Goal: Transaction & Acquisition: Download file/media

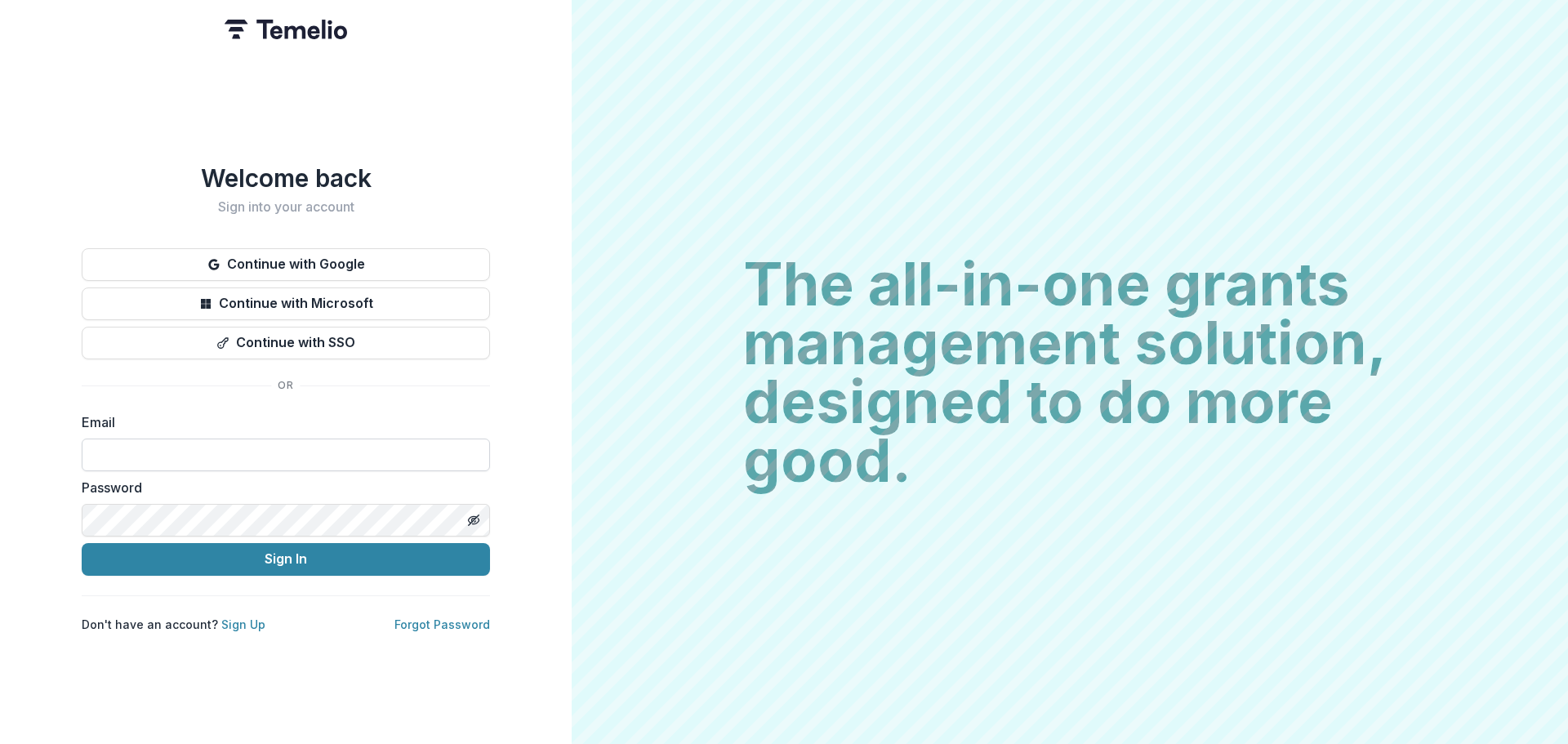
click at [272, 454] on input at bounding box center [285, 455] width 408 height 32
click at [266, 452] on input at bounding box center [285, 455] width 408 height 32
type input "**********"
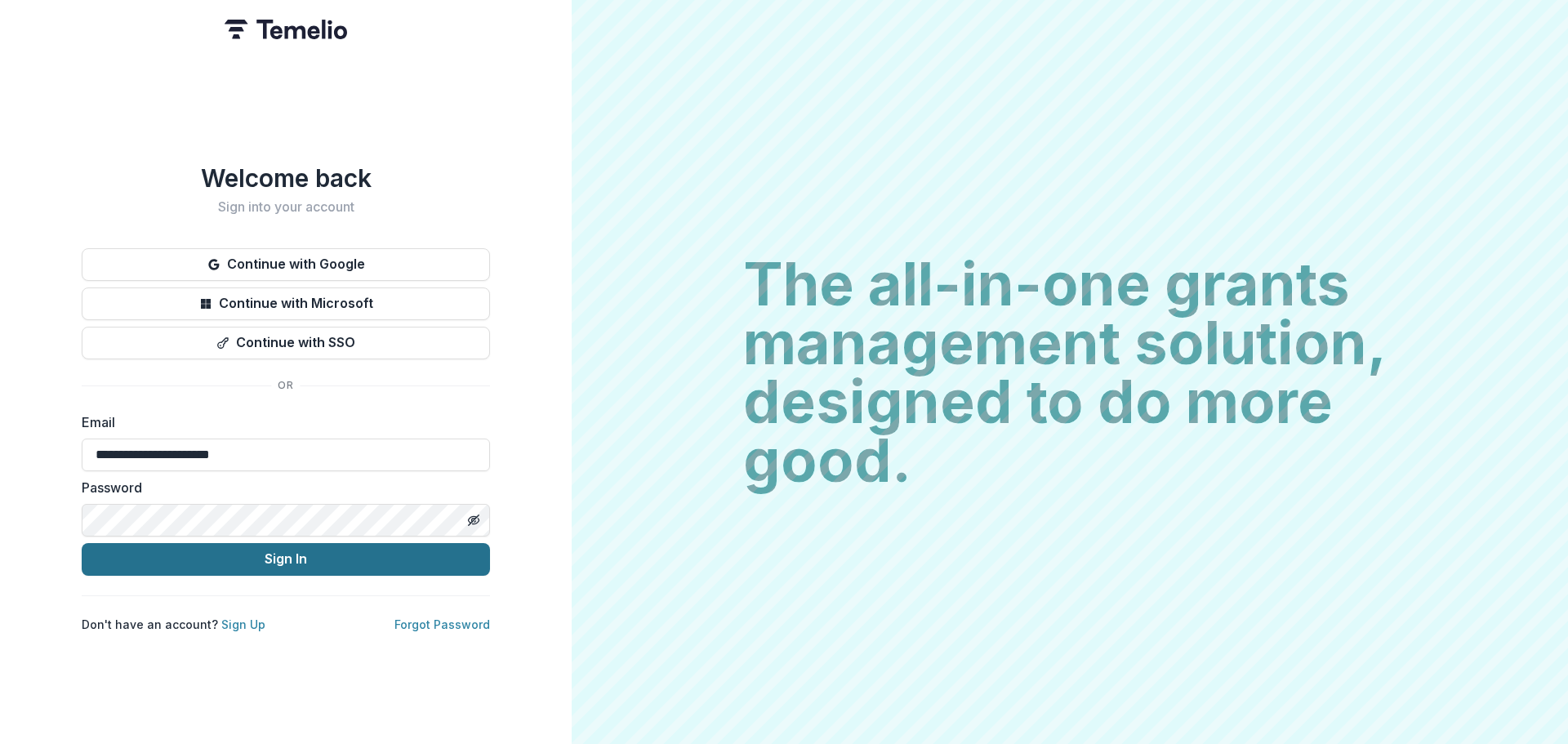
click at [275, 564] on button "Sign In" at bounding box center [285, 559] width 408 height 32
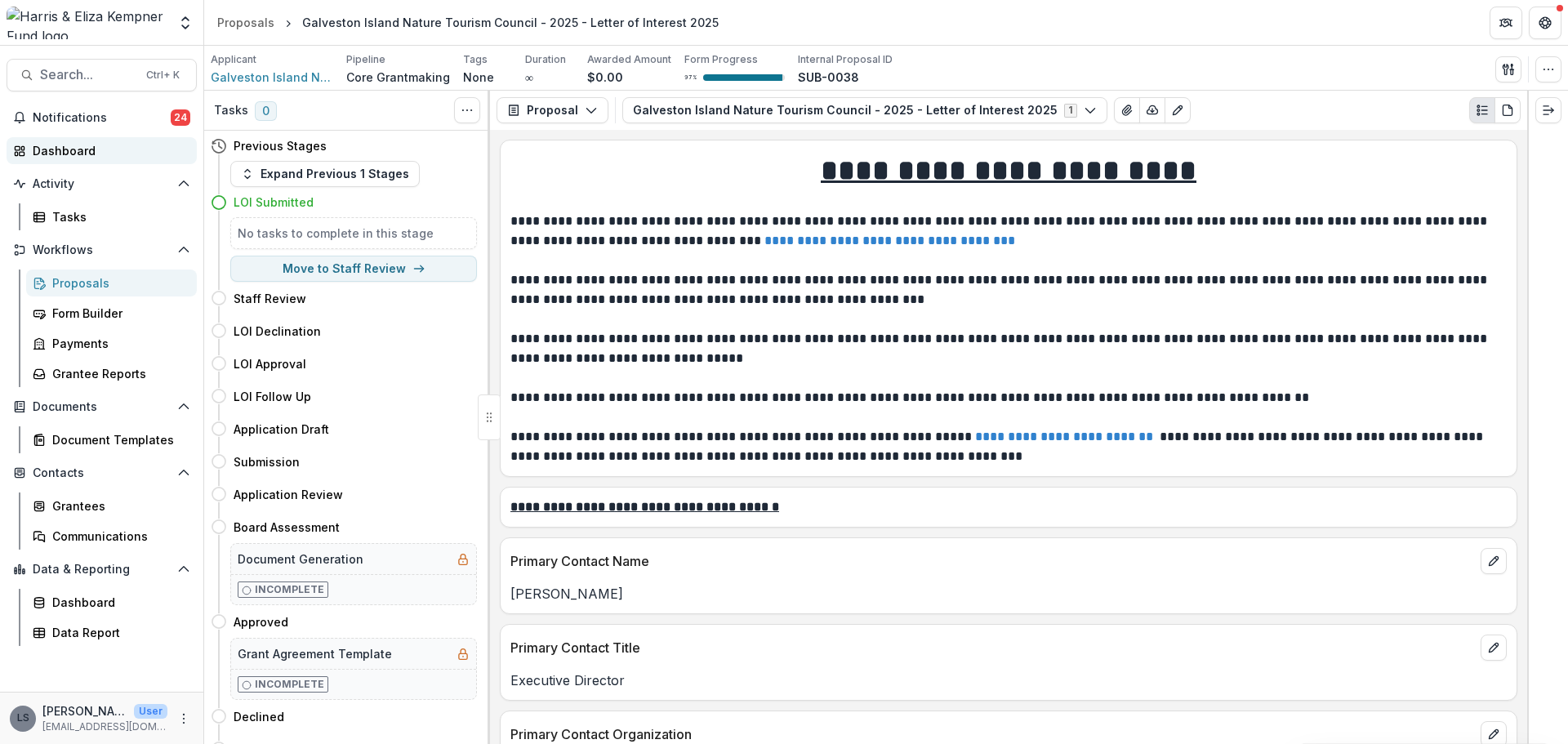
click at [54, 155] on div "Dashboard" at bounding box center [108, 150] width 151 height 17
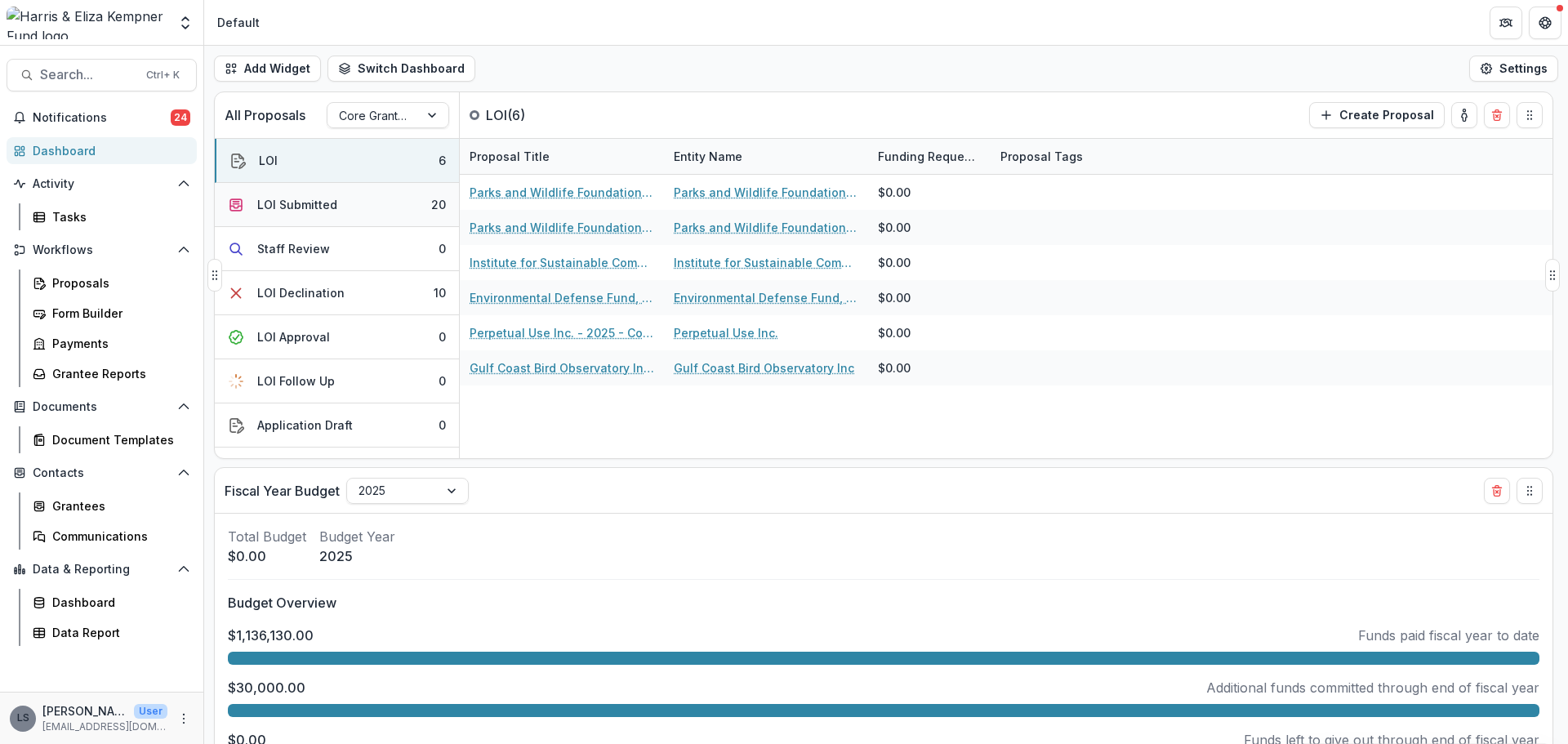
click at [343, 209] on button "LOI Submitted 20" at bounding box center [337, 204] width 244 height 44
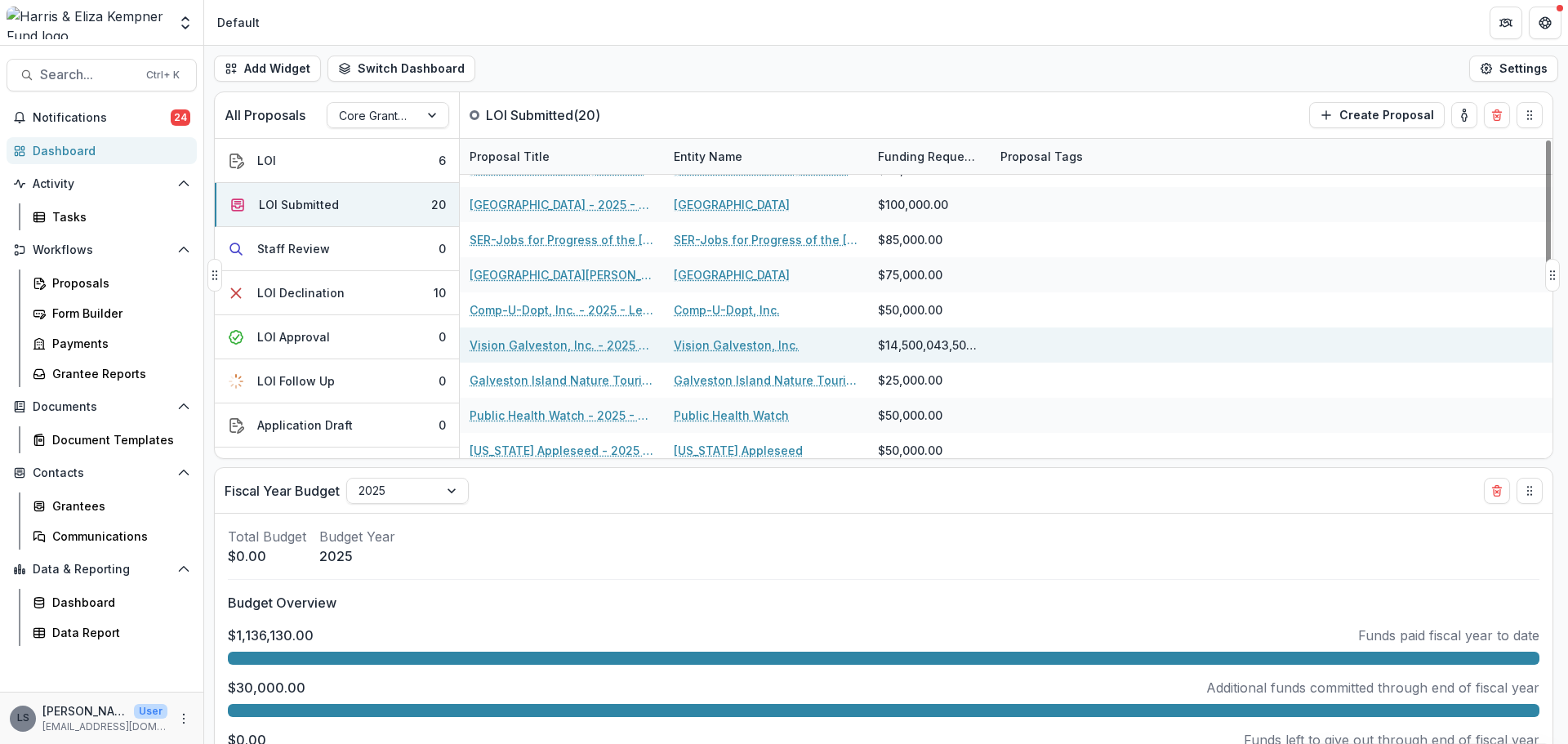
scroll to position [245, 0]
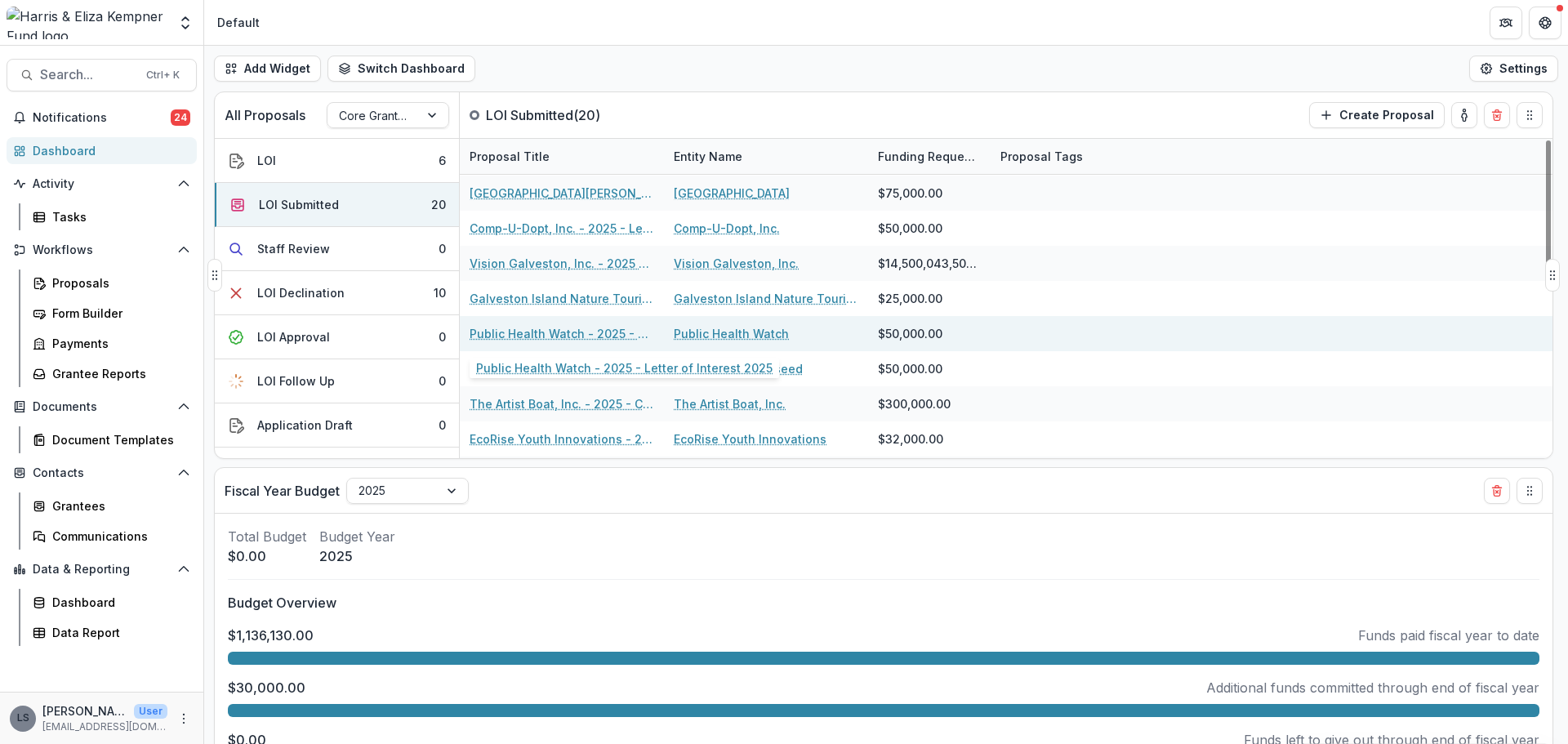
click at [498, 333] on link "Public Health Watch - 2025 - Letter of Interest 2025" at bounding box center [562, 333] width 184 height 17
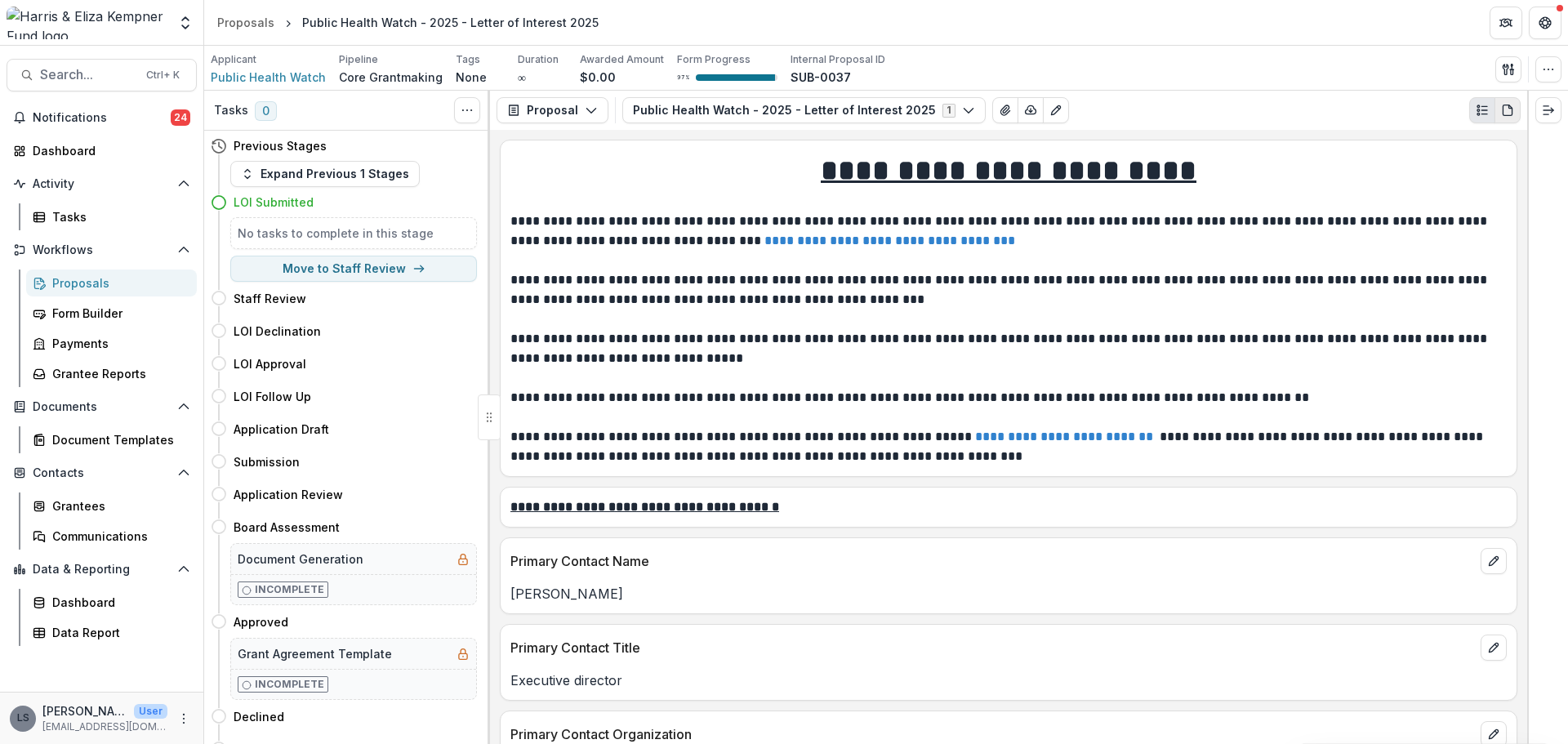
click at [1510, 107] on icon "PDF view" at bounding box center [1507, 111] width 9 height 11
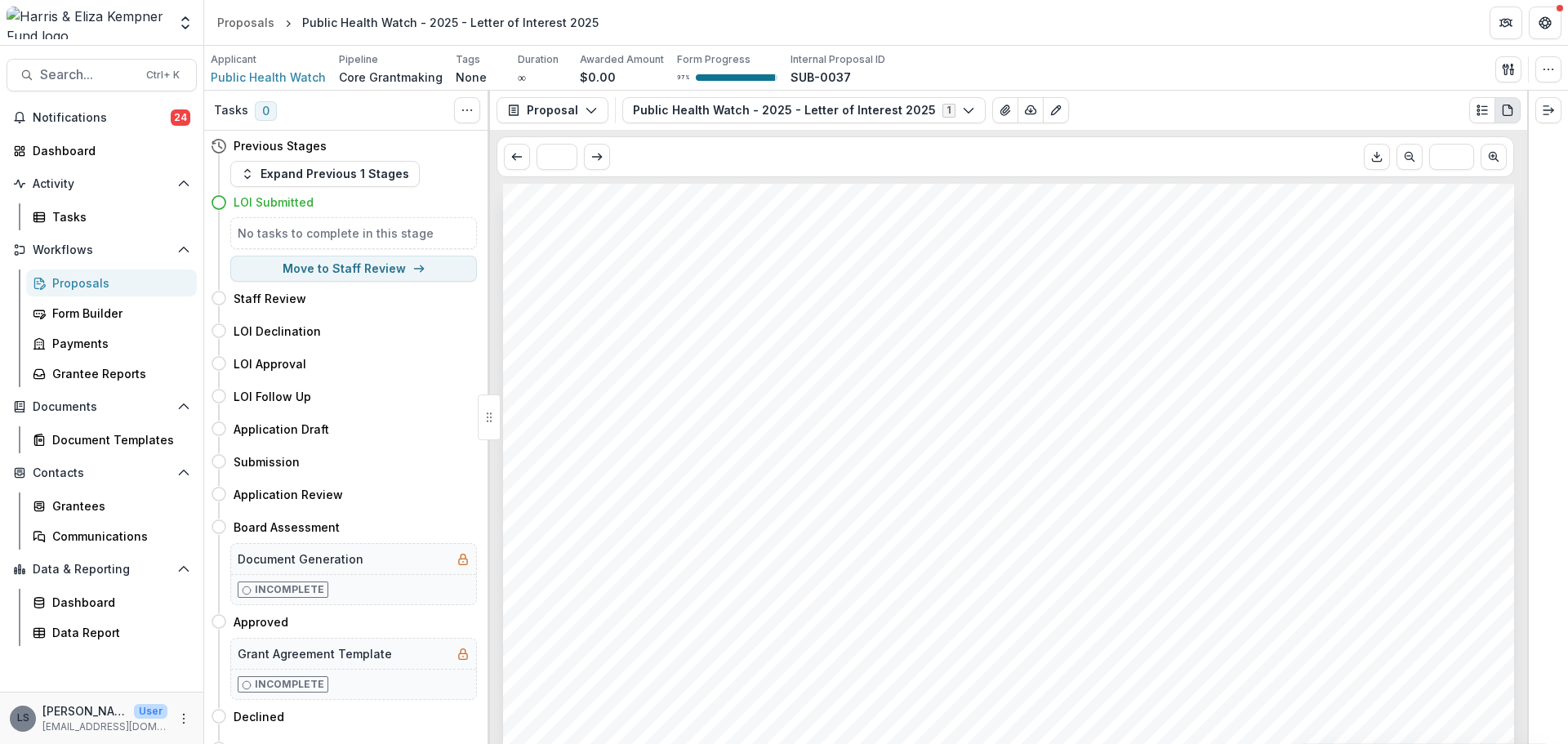
click at [1379, 171] on div "* ***" at bounding box center [1005, 156] width 1018 height 41
click at [1377, 164] on icon "Download PDF" at bounding box center [1377, 157] width 13 height 13
click at [45, 147] on div "Dashboard" at bounding box center [108, 150] width 151 height 17
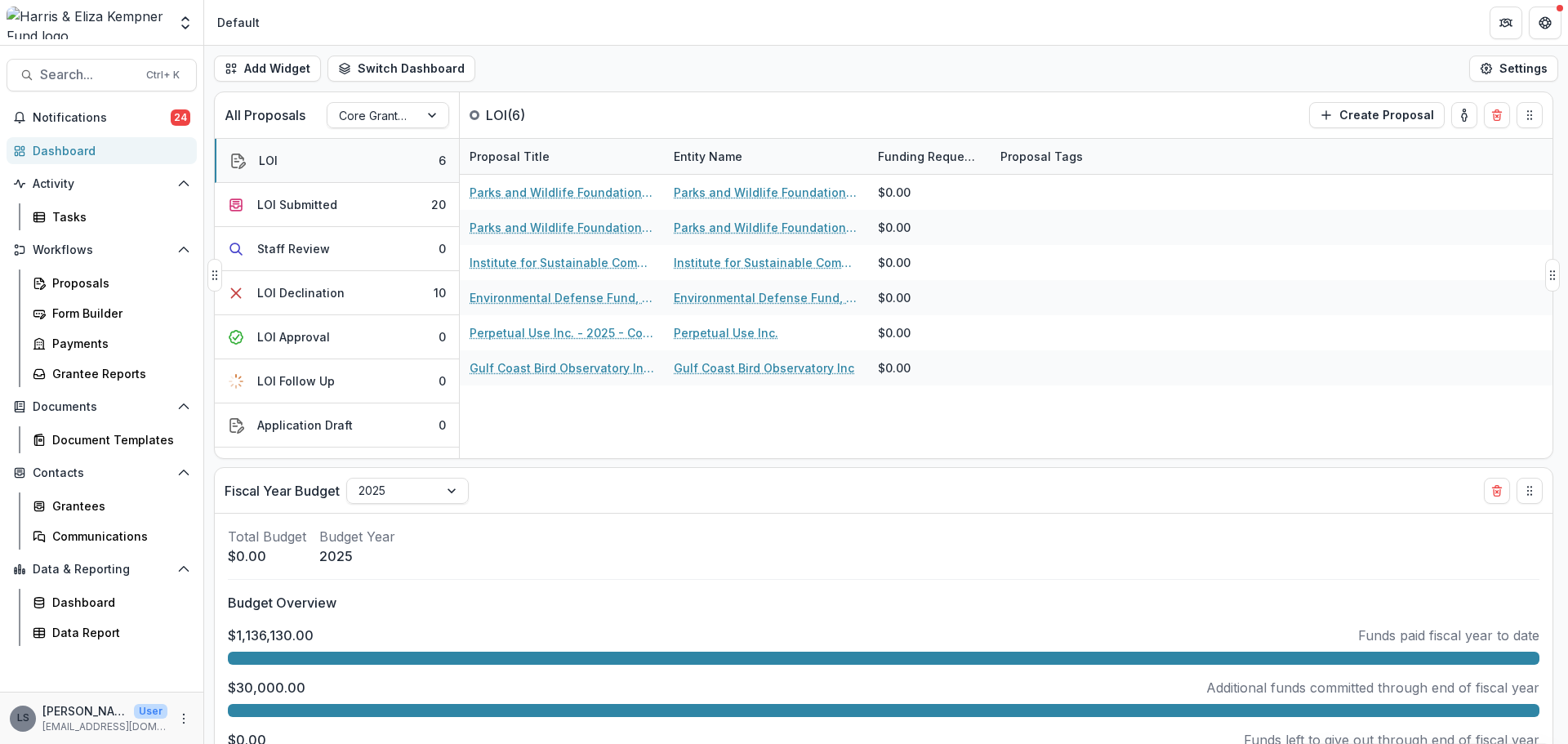
click at [308, 153] on button "LOI 6" at bounding box center [337, 160] width 244 height 44
click at [339, 207] on button "LOI Submitted 20" at bounding box center [337, 204] width 244 height 44
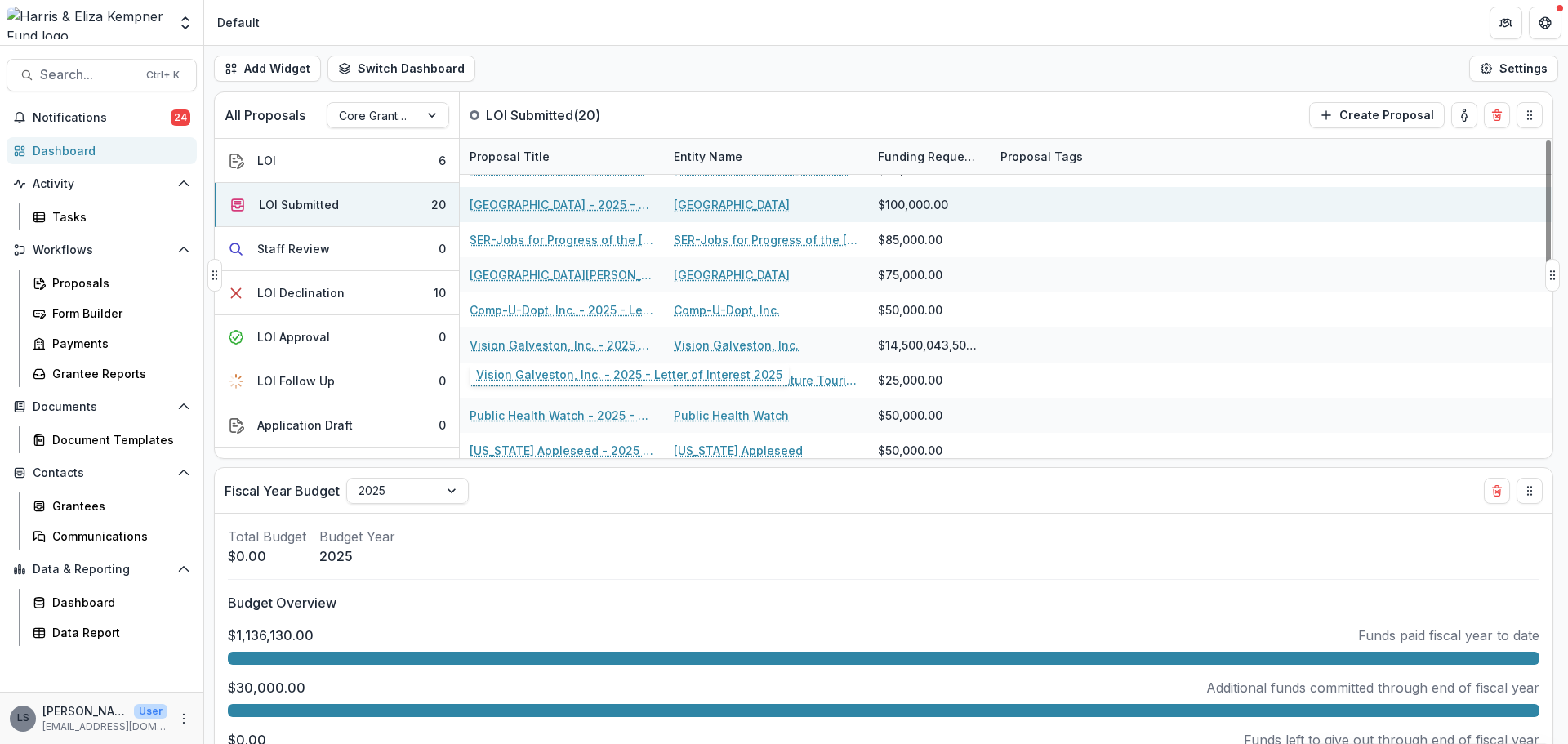
scroll to position [245, 0]
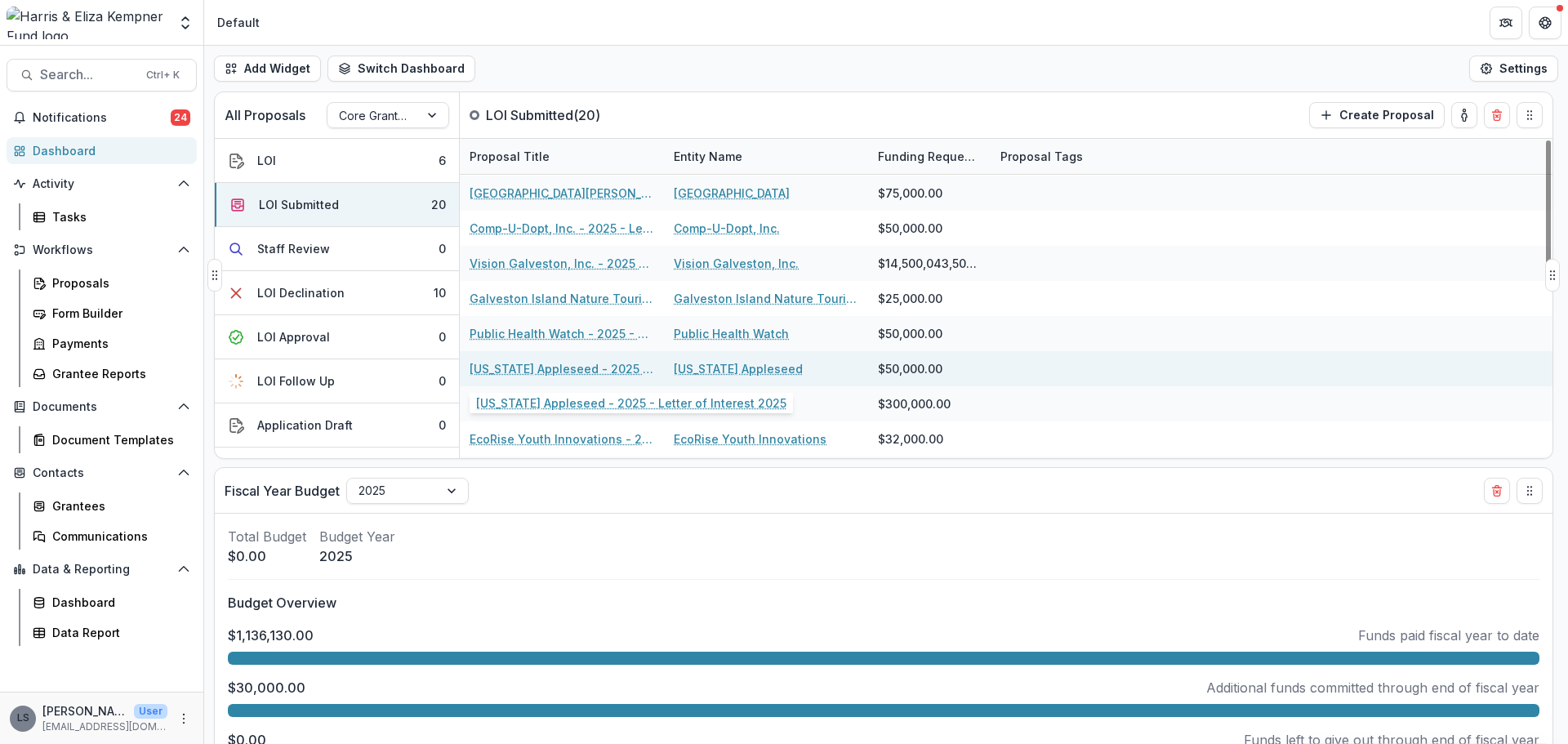
click at [588, 365] on link "[US_STATE] Appleseed - 2025 - Letter of Interest 2025" at bounding box center [562, 368] width 184 height 17
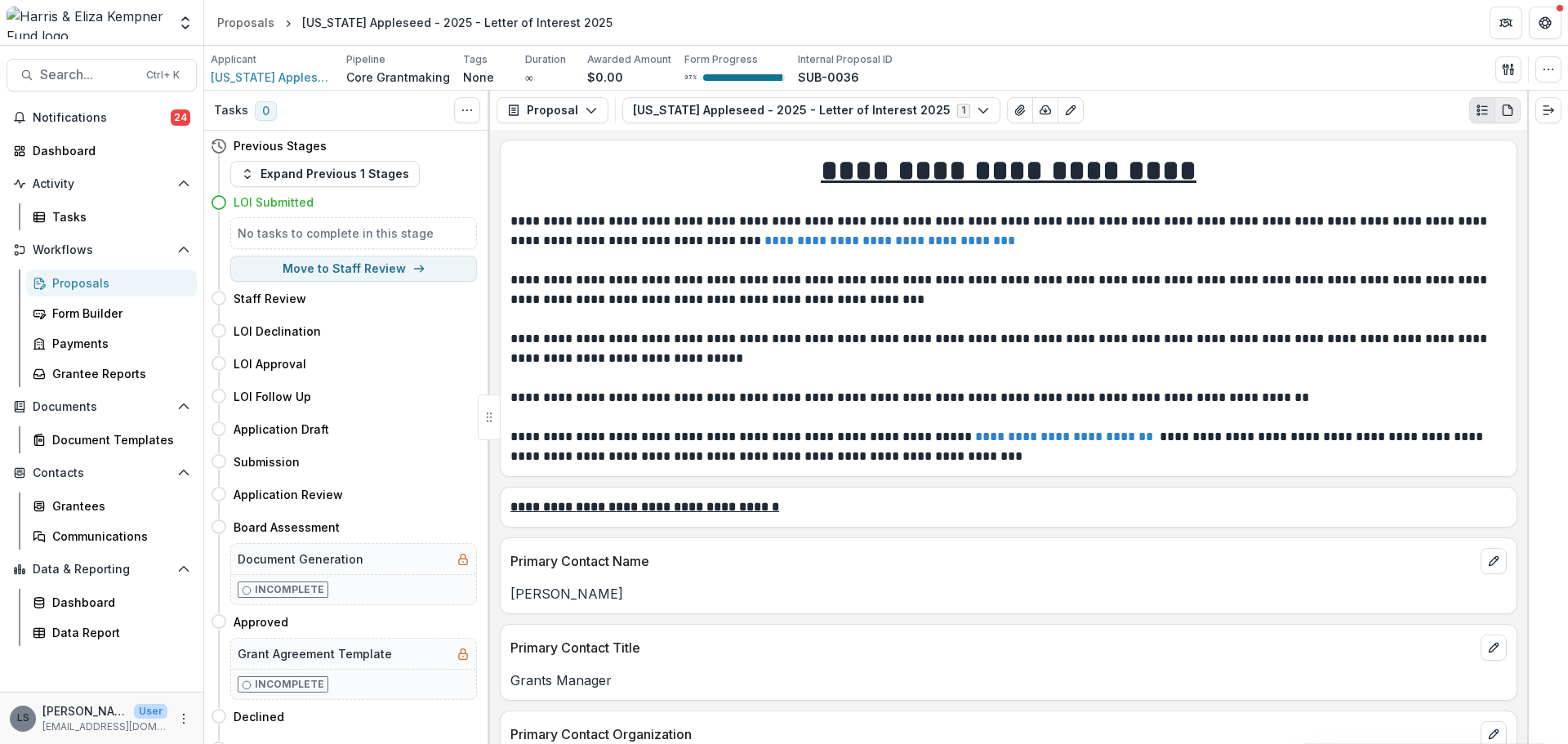
click at [1507, 106] on icon "PDF view" at bounding box center [1507, 111] width 9 height 11
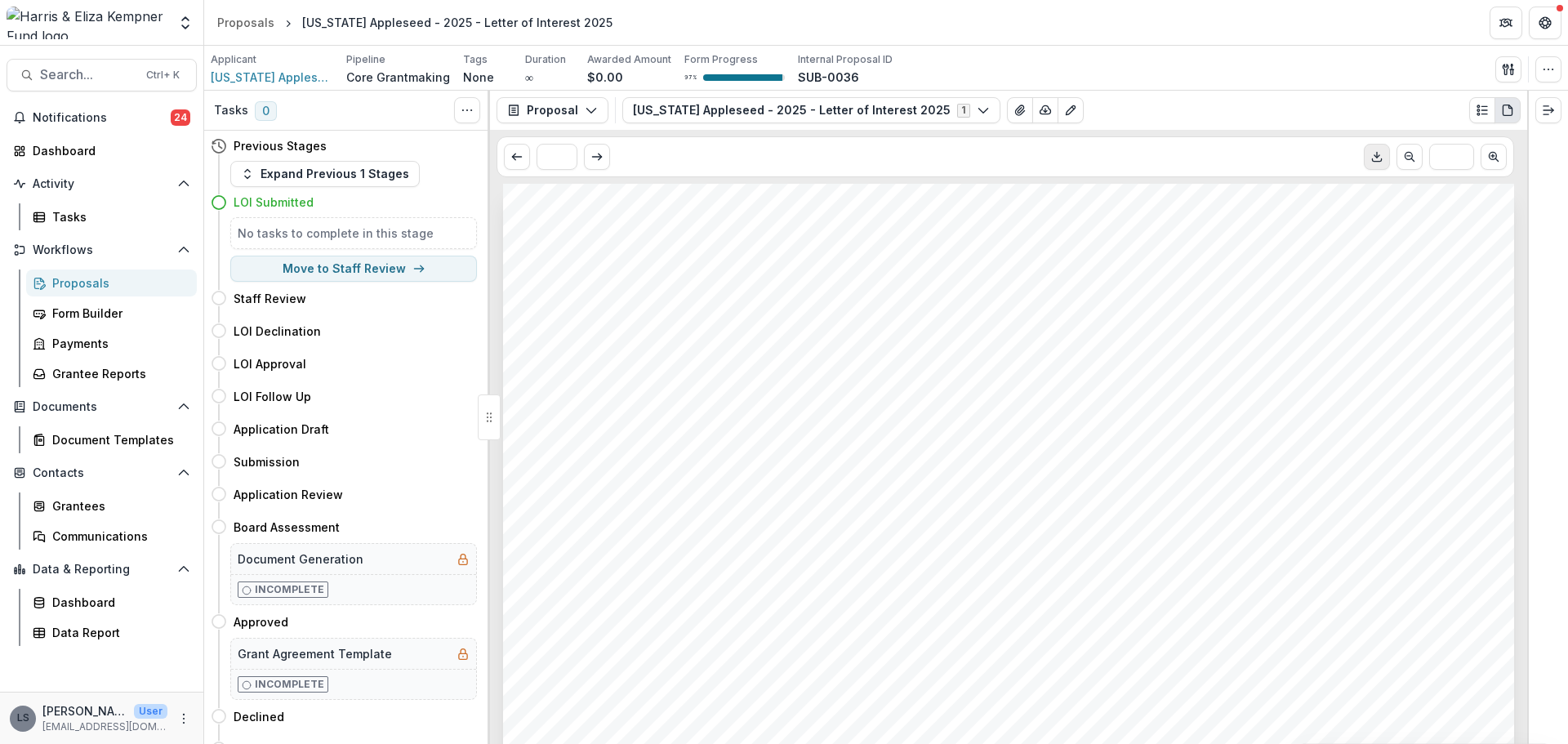
click at [1380, 160] on icon "Download PDF" at bounding box center [1377, 157] width 13 height 13
click at [65, 146] on div "Dashboard" at bounding box center [108, 150] width 151 height 17
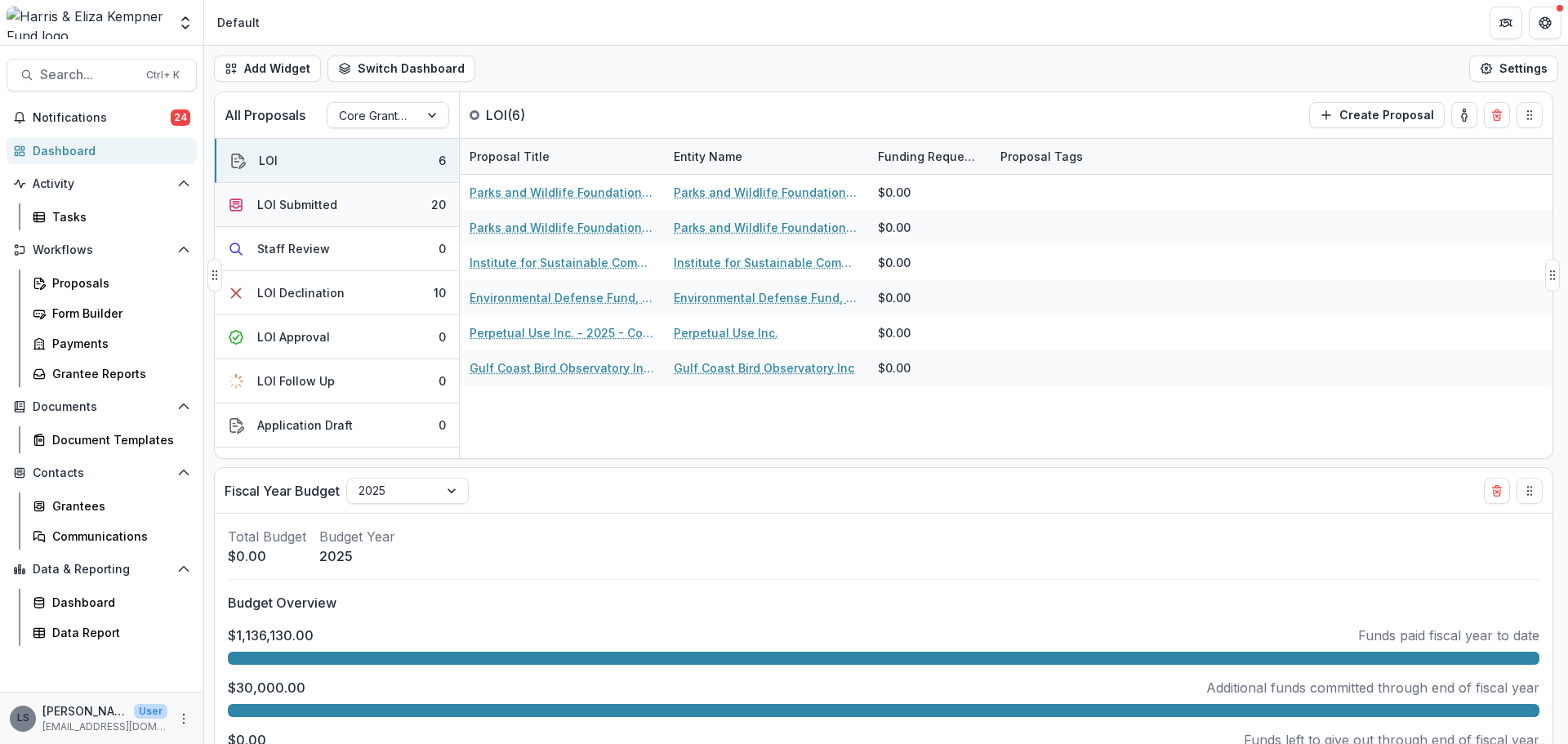
click at [257, 195] on button "LOI Submitted 20" at bounding box center [337, 204] width 244 height 44
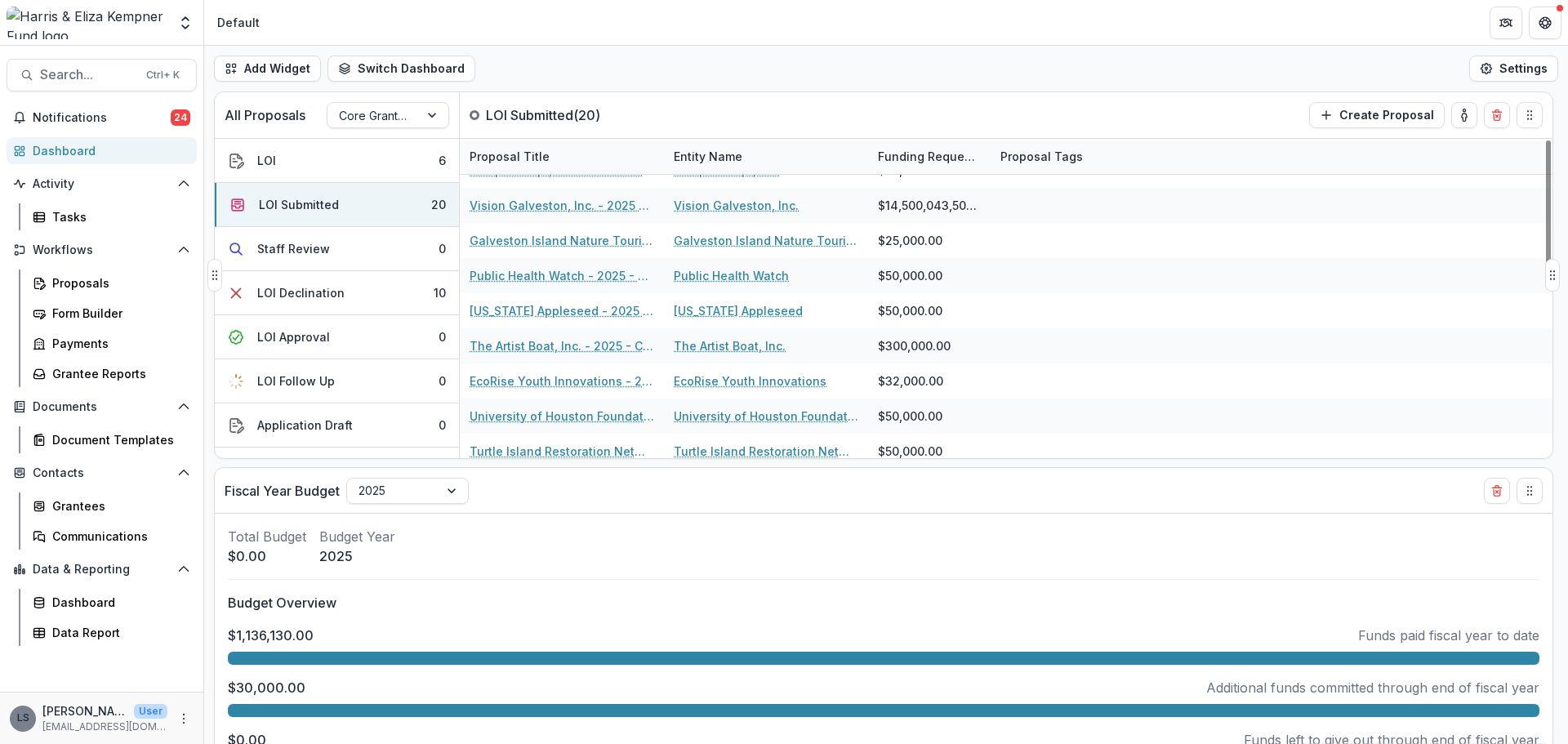
scroll to position [327, 0]
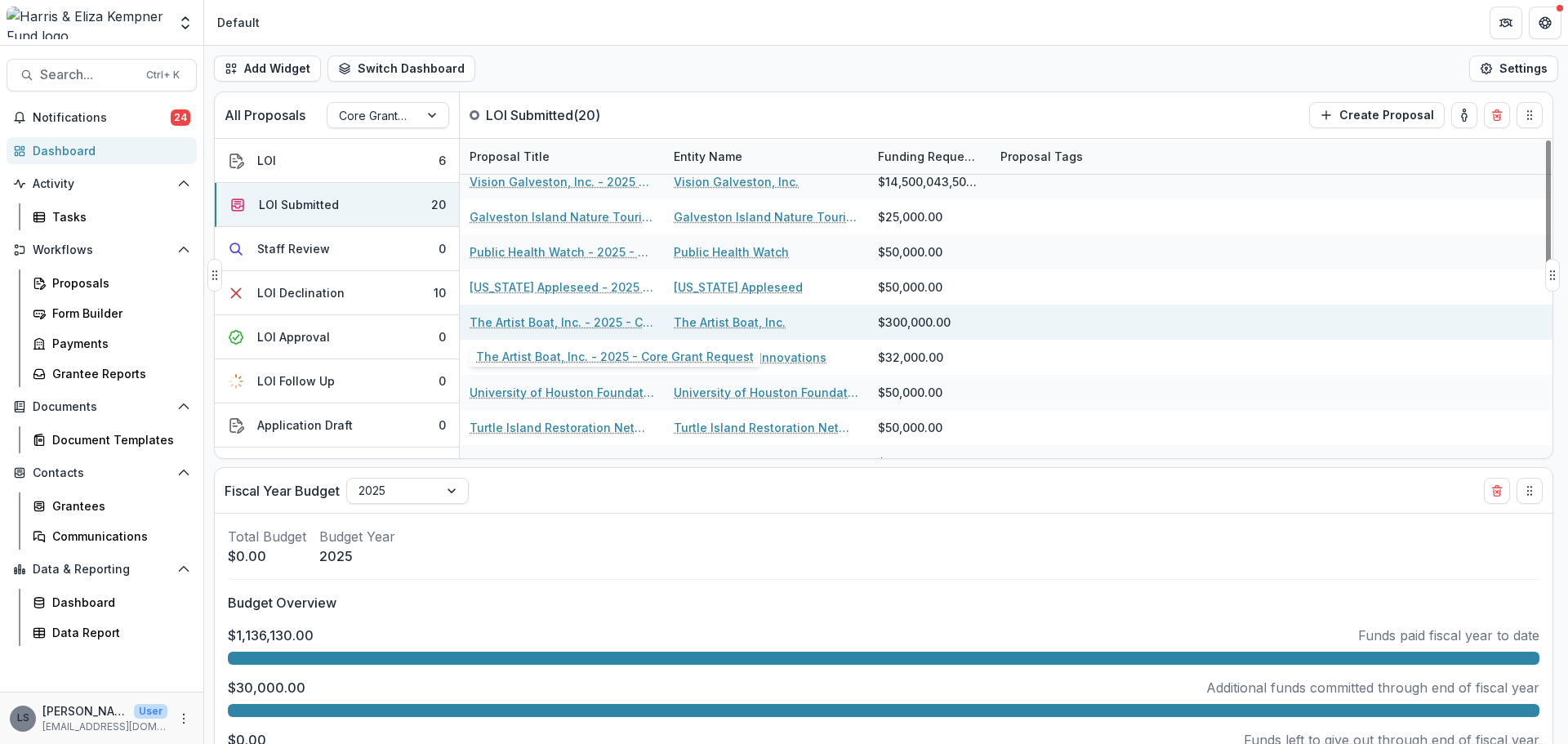
click at [545, 321] on link "The Artist Boat, Inc. - 2025 - Core Grant Request" at bounding box center [562, 322] width 184 height 17
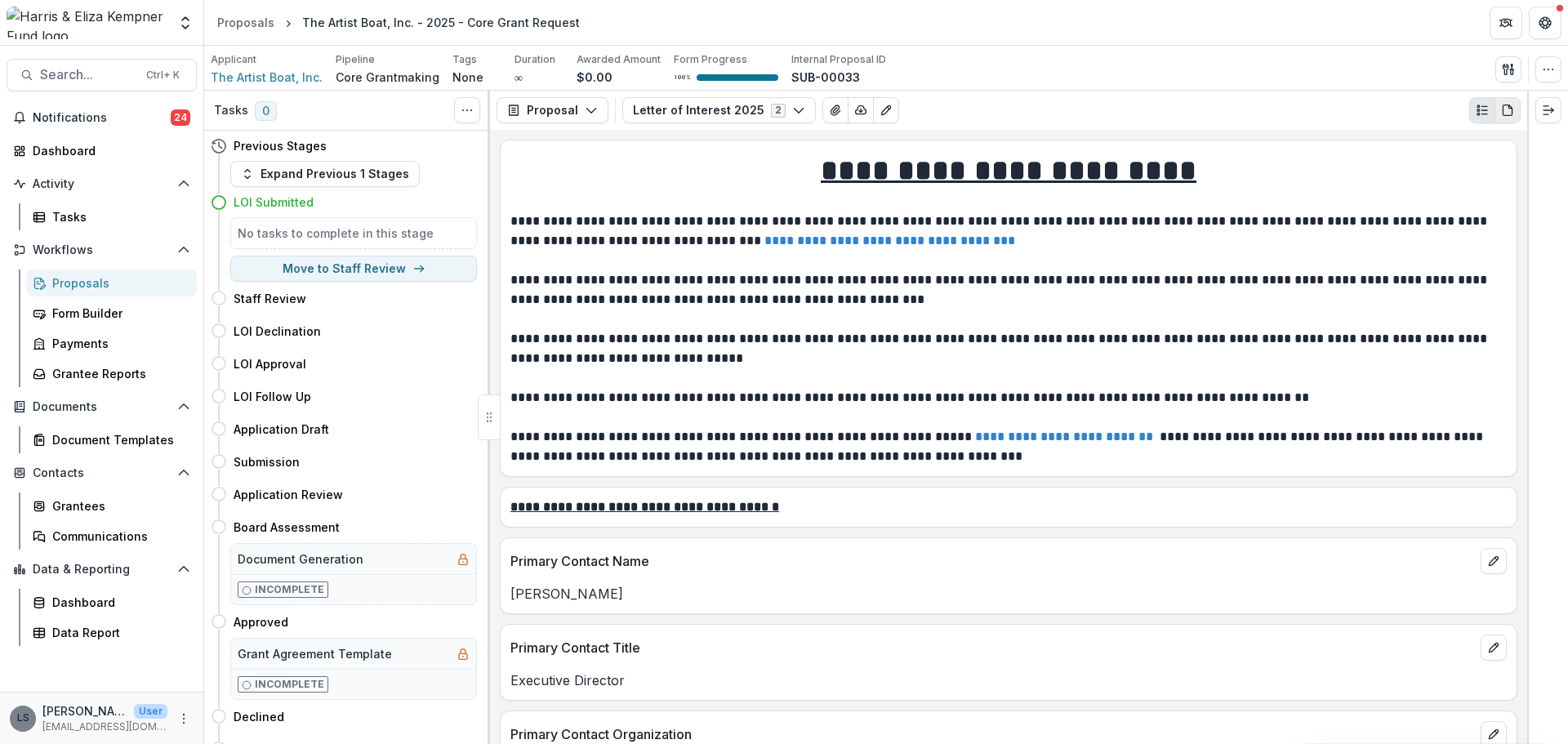
click at [1509, 109] on icon "PDF view" at bounding box center [1511, 107] width 3 height 3
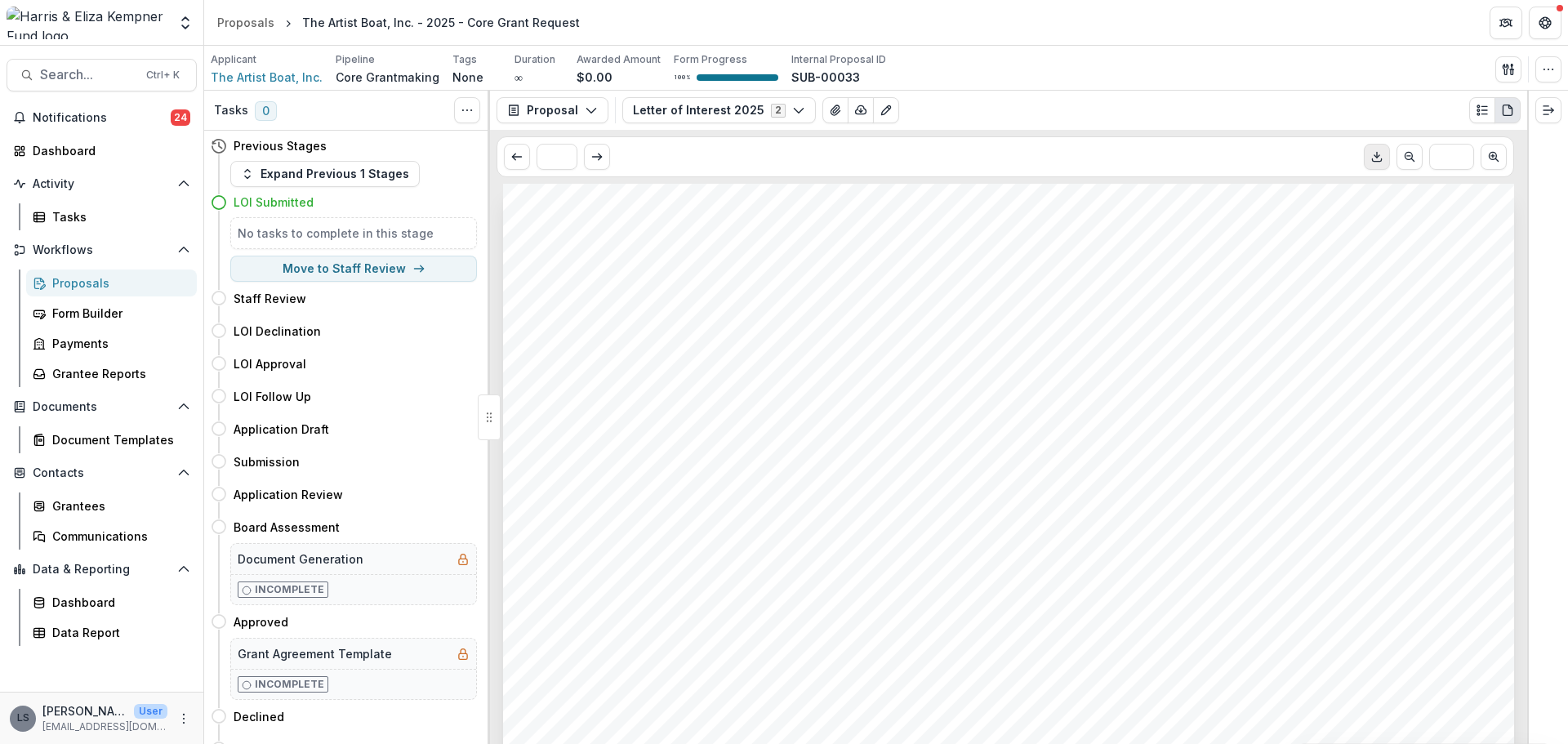
click at [1377, 150] on button "Download PDF" at bounding box center [1376, 156] width 26 height 26
click at [66, 143] on div "Dashboard" at bounding box center [108, 150] width 151 height 17
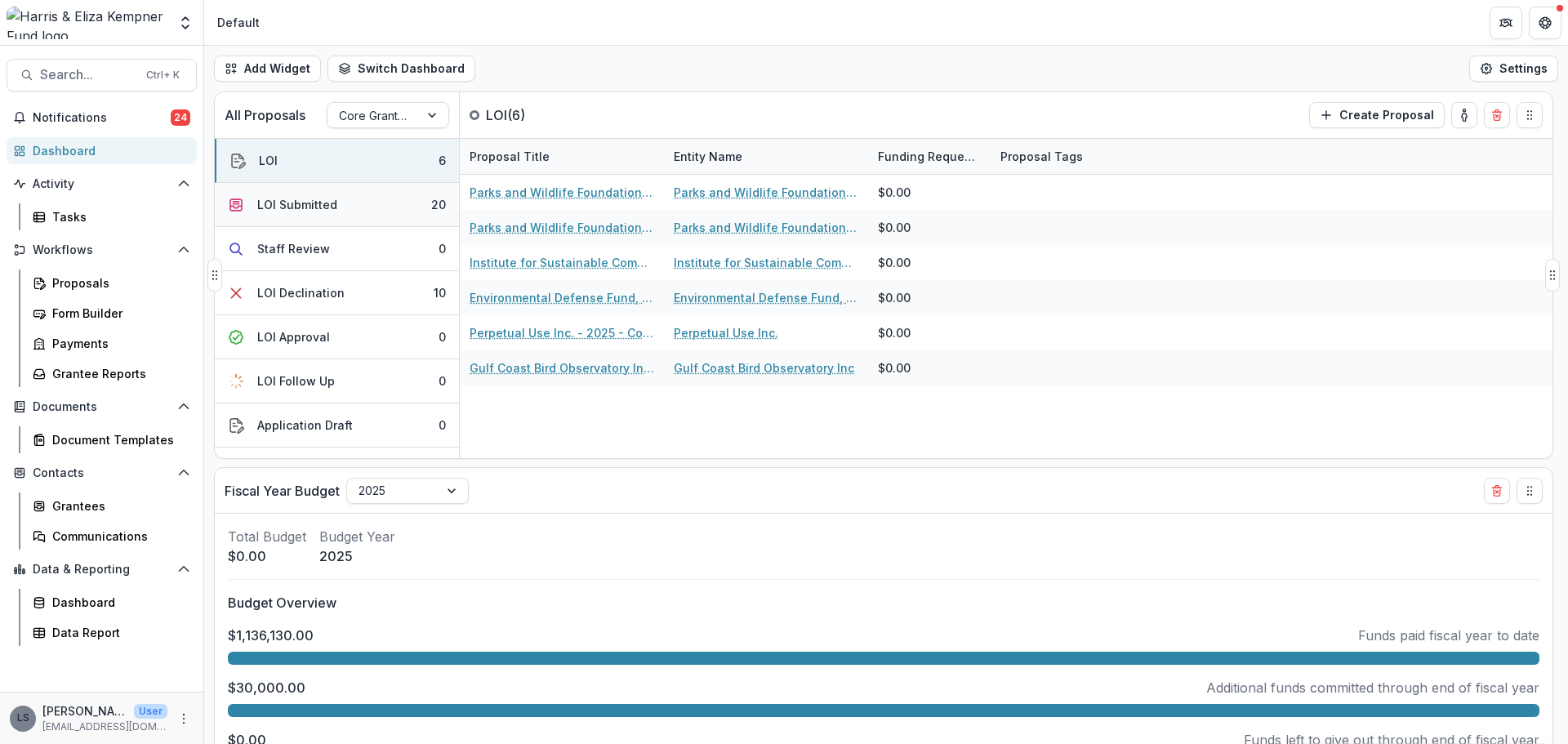
click at [282, 204] on div "LOI Submitted" at bounding box center [297, 204] width 80 height 17
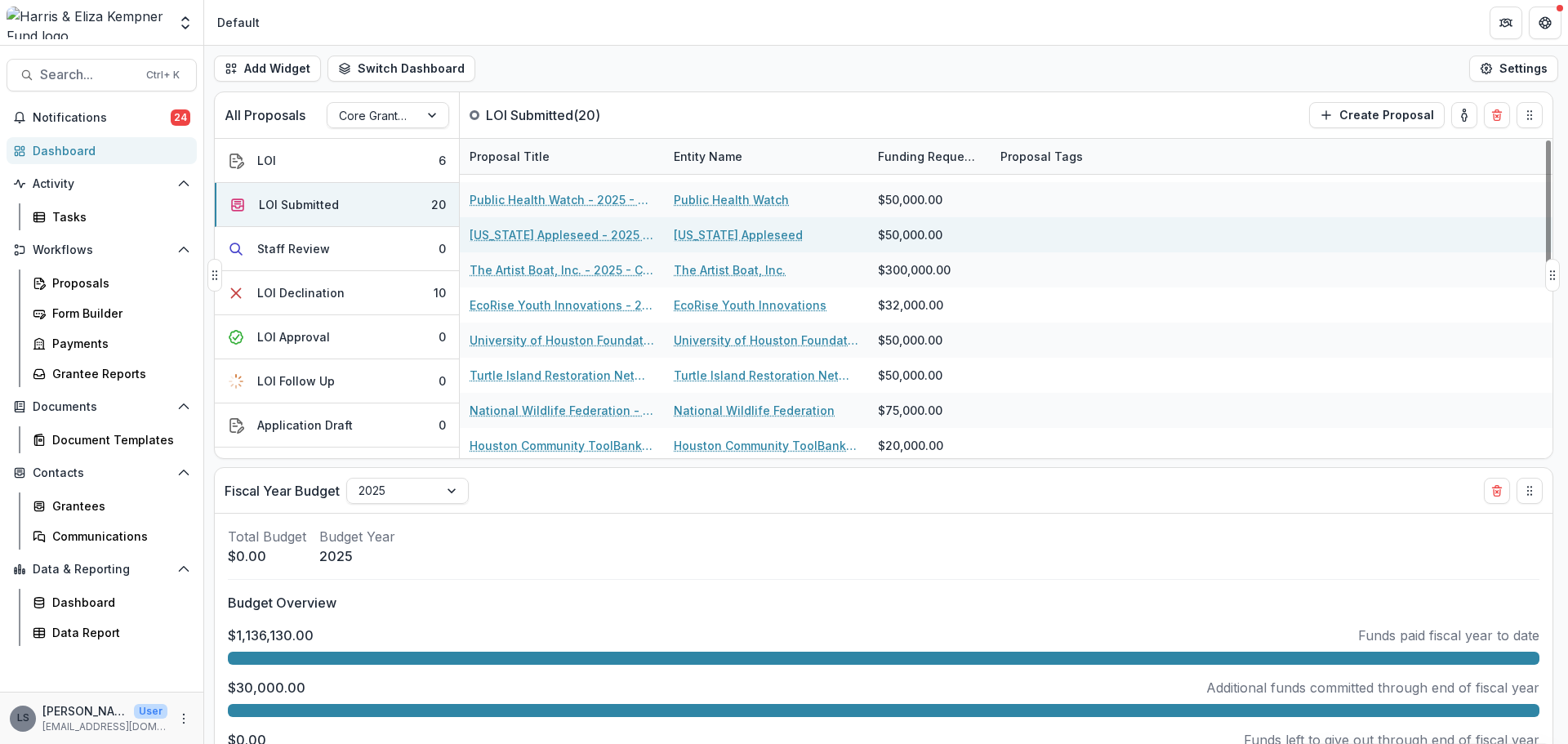
scroll to position [408, 0]
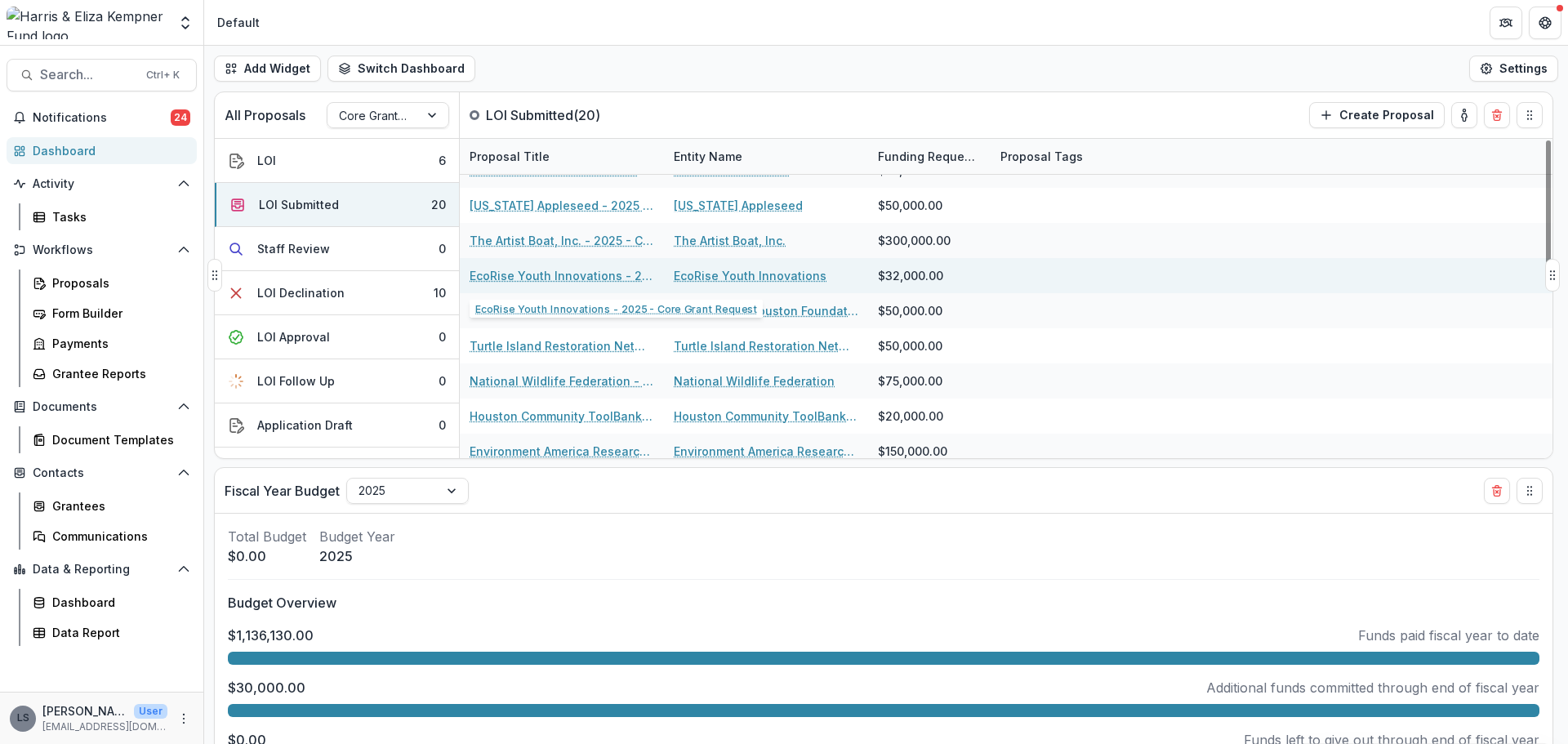
click at [559, 278] on link "EcoRise Youth Innovations - 2025 - Core Grant Request" at bounding box center [562, 275] width 184 height 17
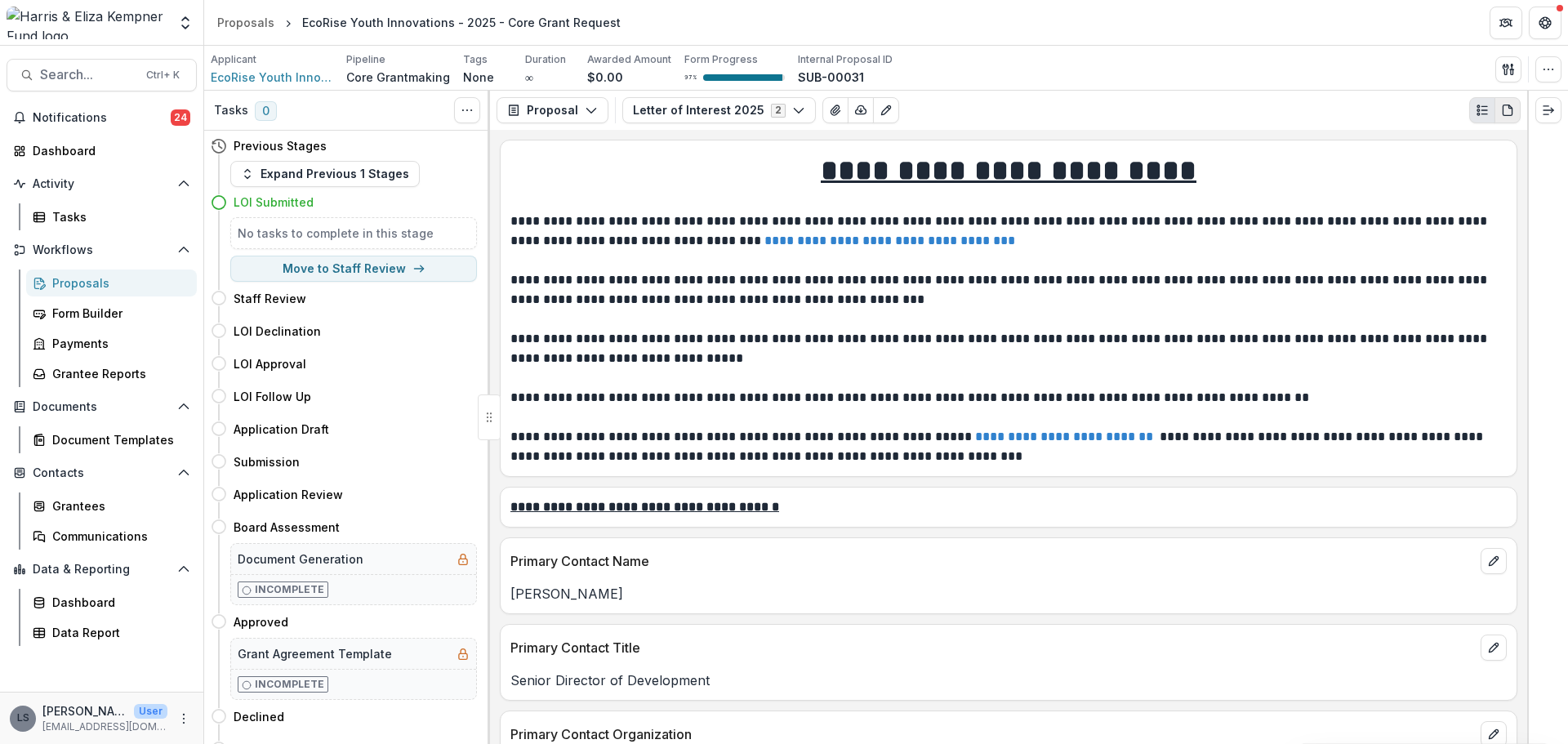
click at [1515, 115] on button "PDF view" at bounding box center [1507, 110] width 26 height 26
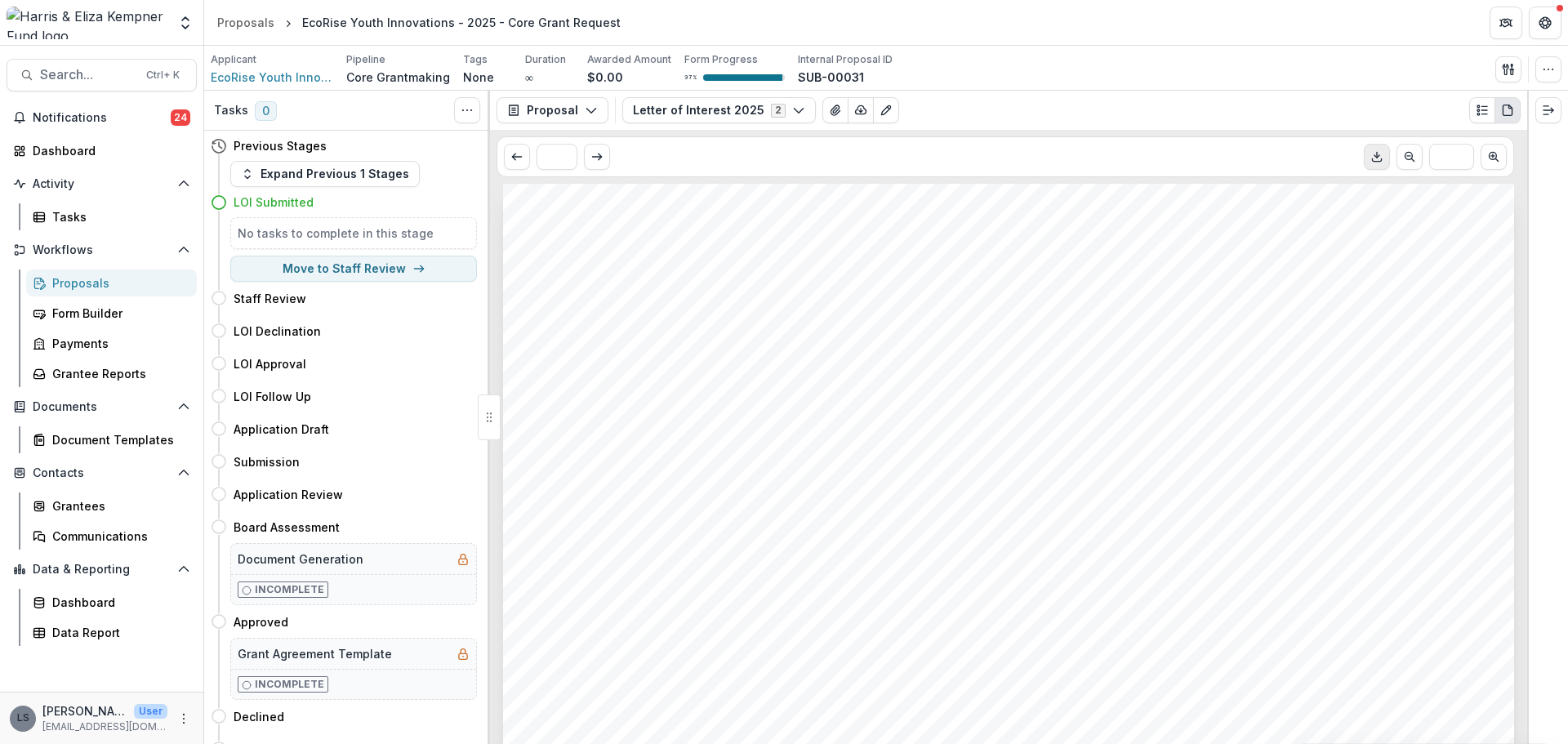
click at [1373, 161] on icon "Download PDF" at bounding box center [1376, 160] width 9 height 2
click at [41, 145] on div "Dashboard" at bounding box center [108, 150] width 151 height 17
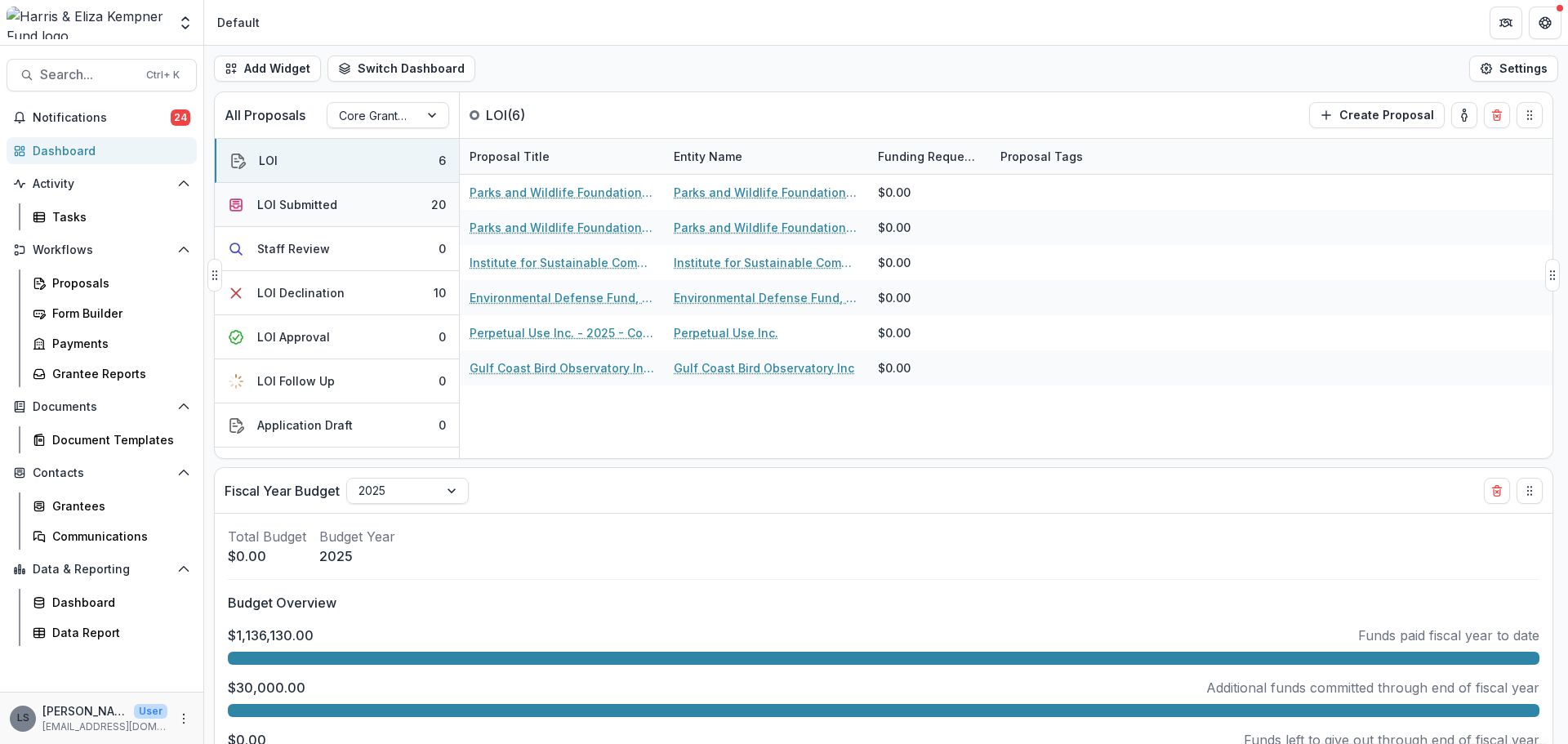
click at [350, 209] on button "LOI Submitted 20" at bounding box center [337, 204] width 244 height 44
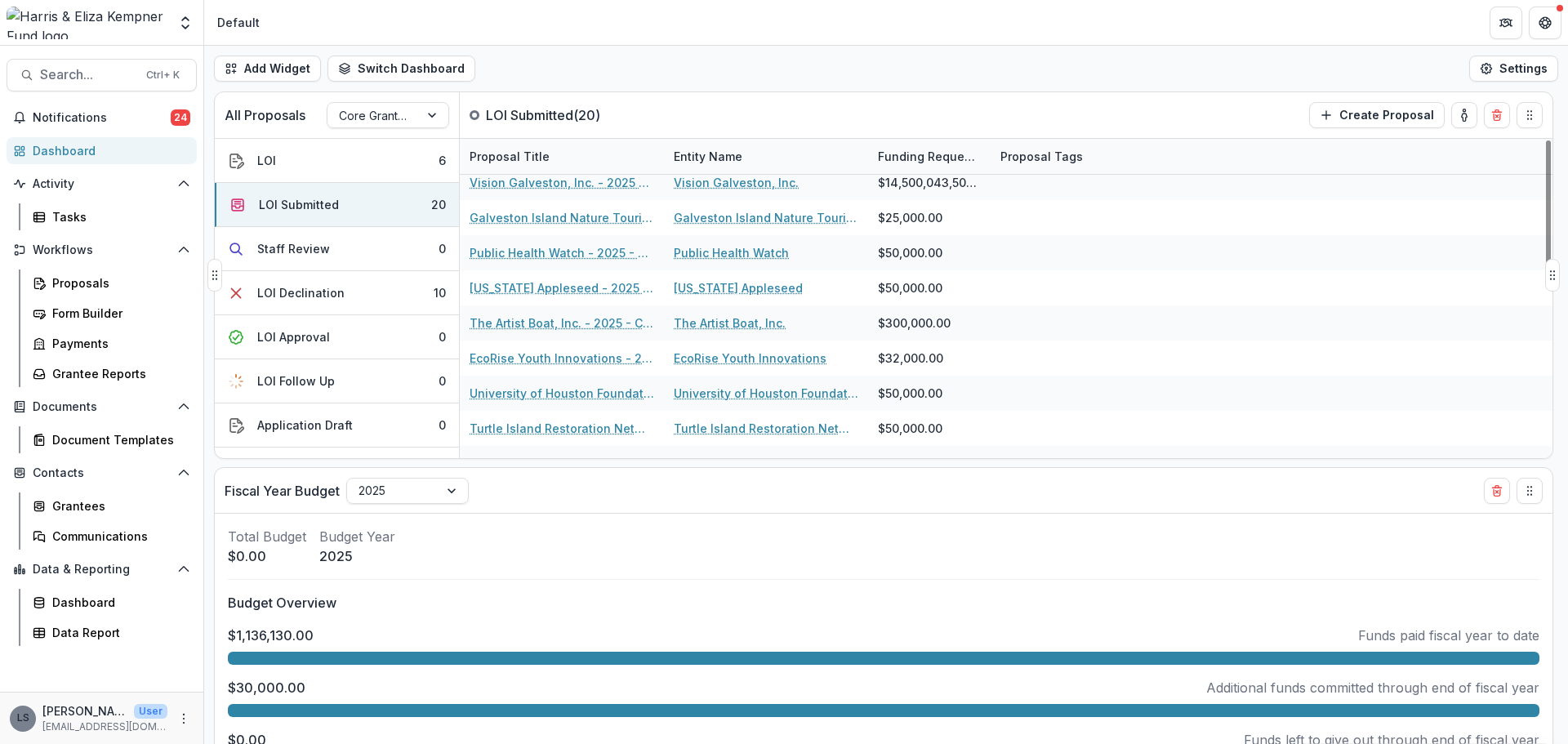
scroll to position [327, 0]
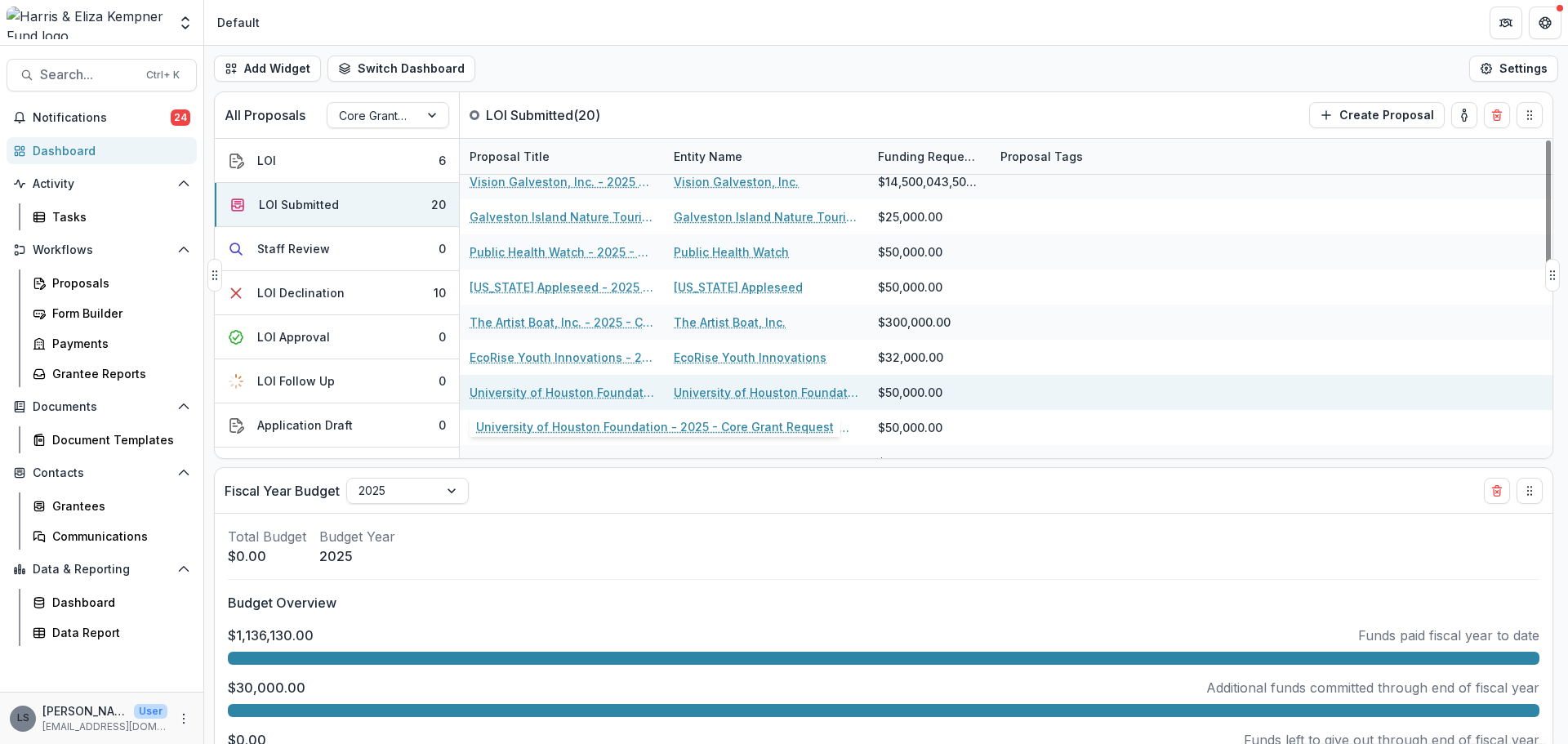
click at [613, 392] on link "University of Houston Foundation - 2025 - Core Grant Request" at bounding box center [562, 392] width 184 height 17
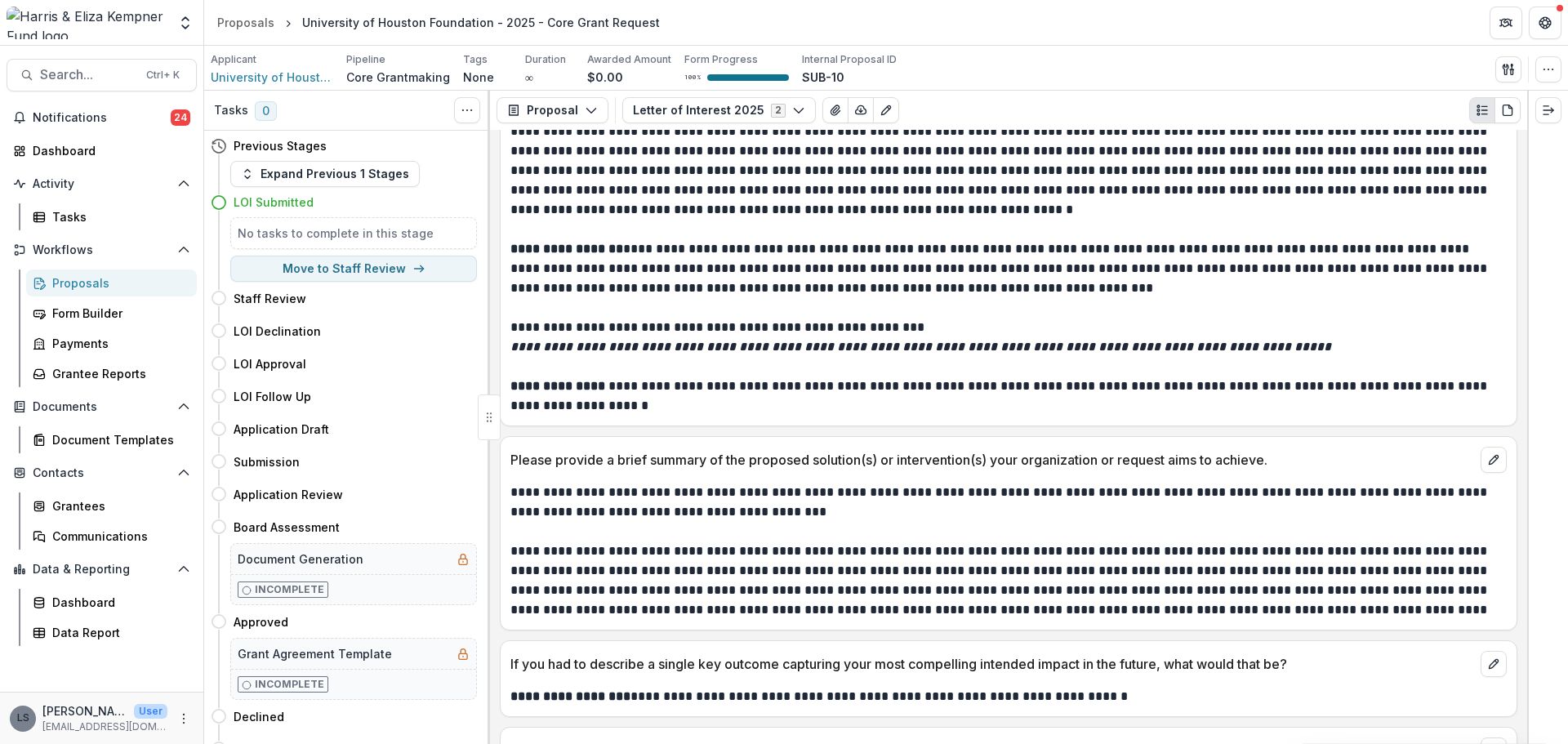
scroll to position [3921, 0]
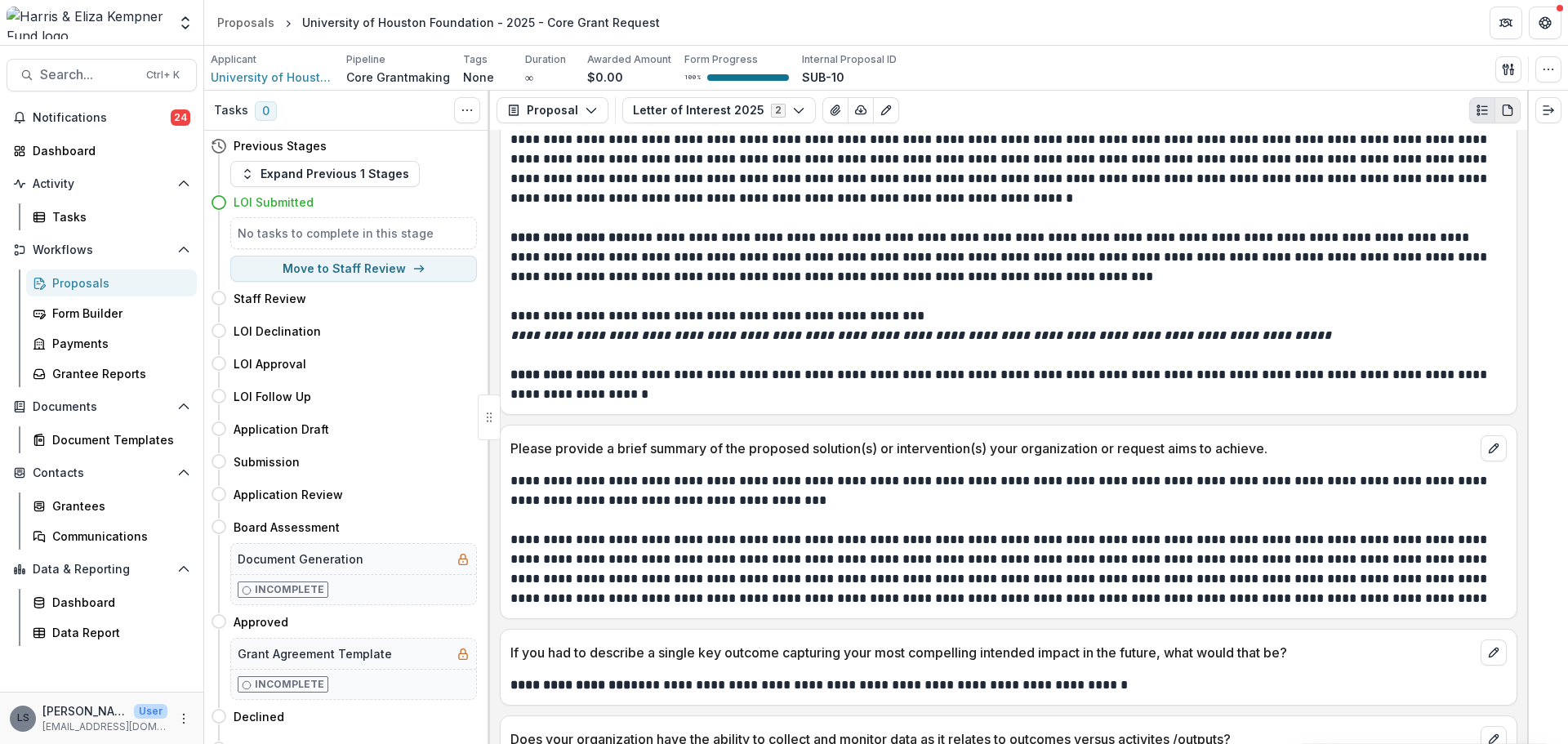
click at [1514, 105] on button "PDF view" at bounding box center [1507, 110] width 26 height 26
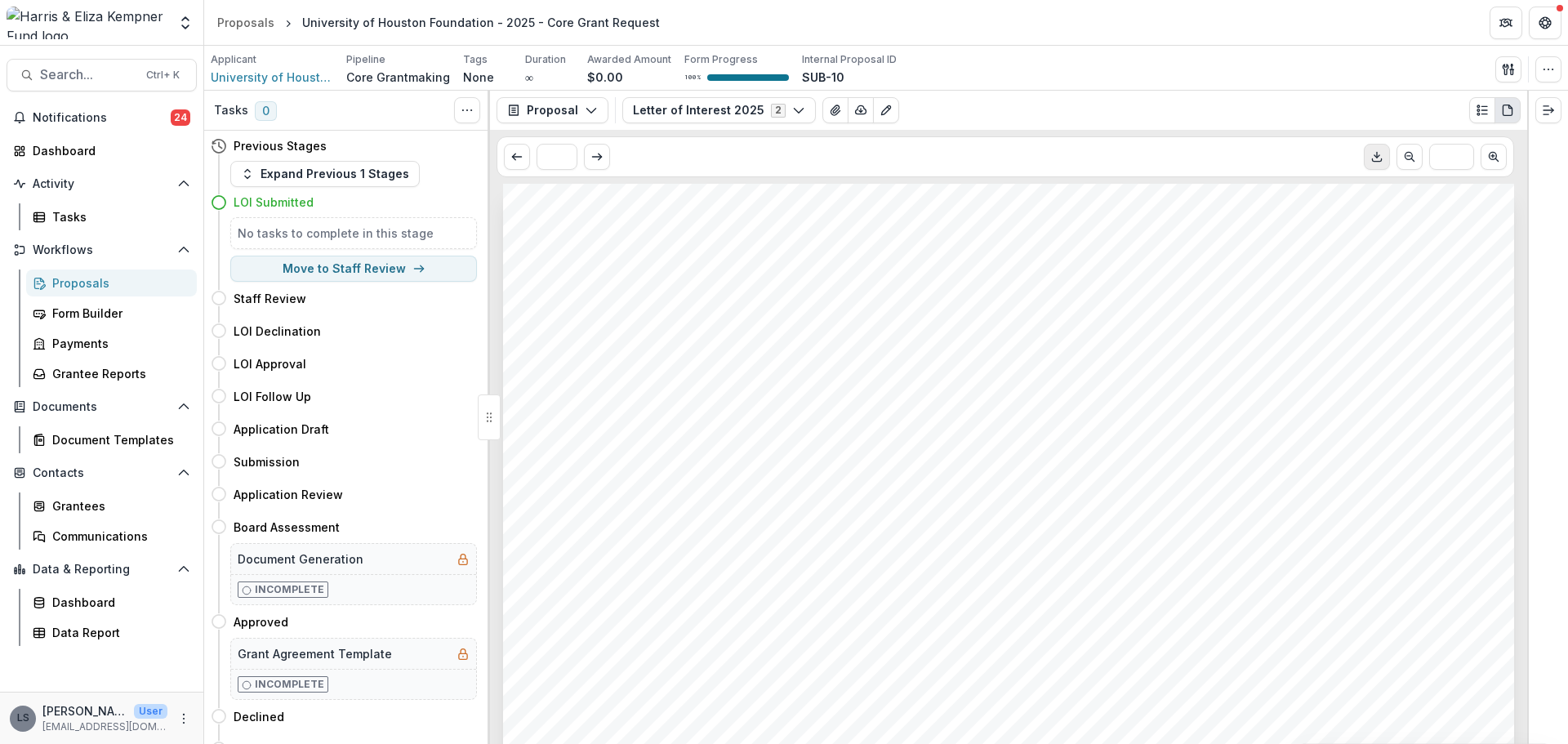
click at [1376, 160] on icon "Download PDF" at bounding box center [1377, 157] width 13 height 13
click at [55, 156] on div "Dashboard" at bounding box center [108, 150] width 151 height 17
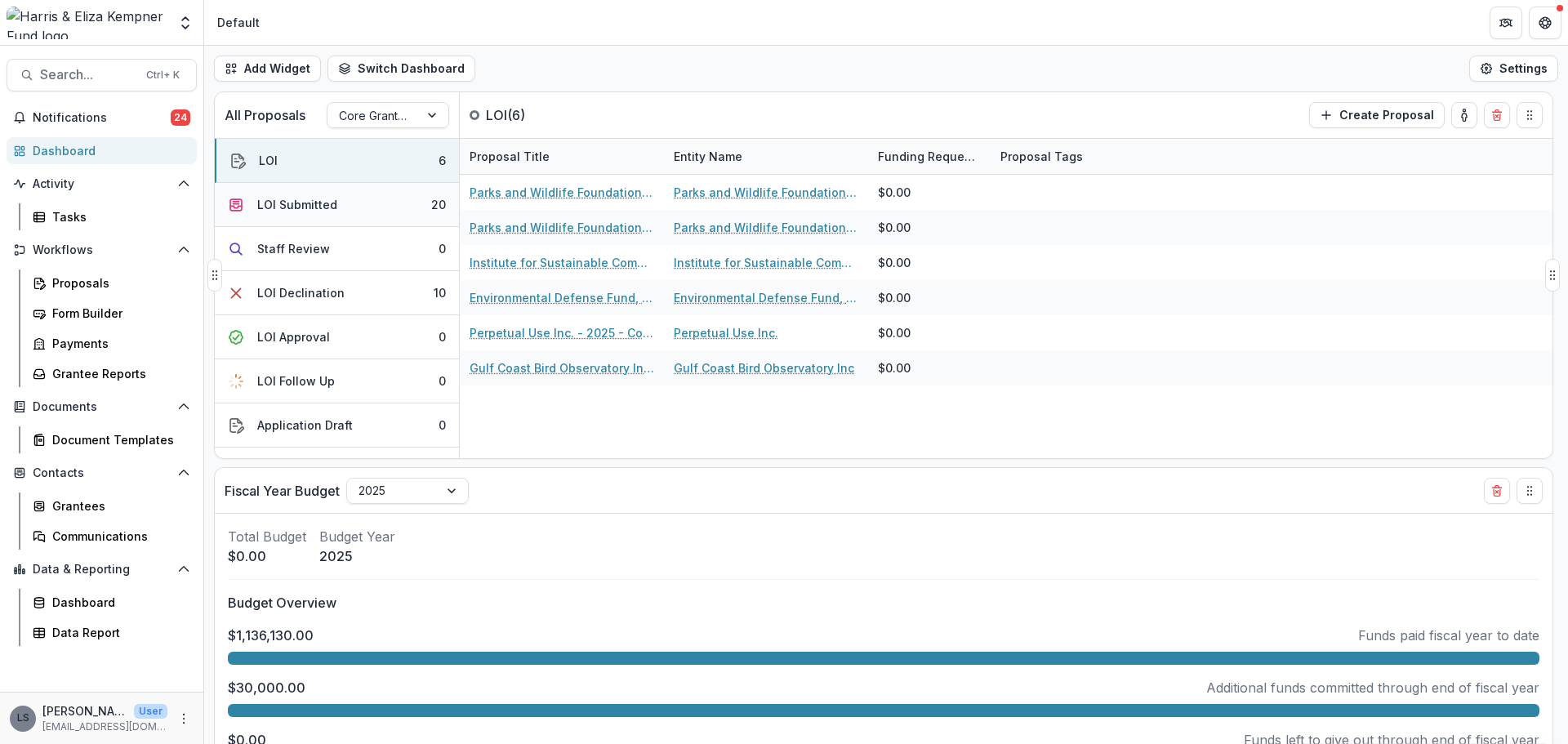
click at [324, 223] on button "LOI Submitted 20" at bounding box center [337, 204] width 244 height 44
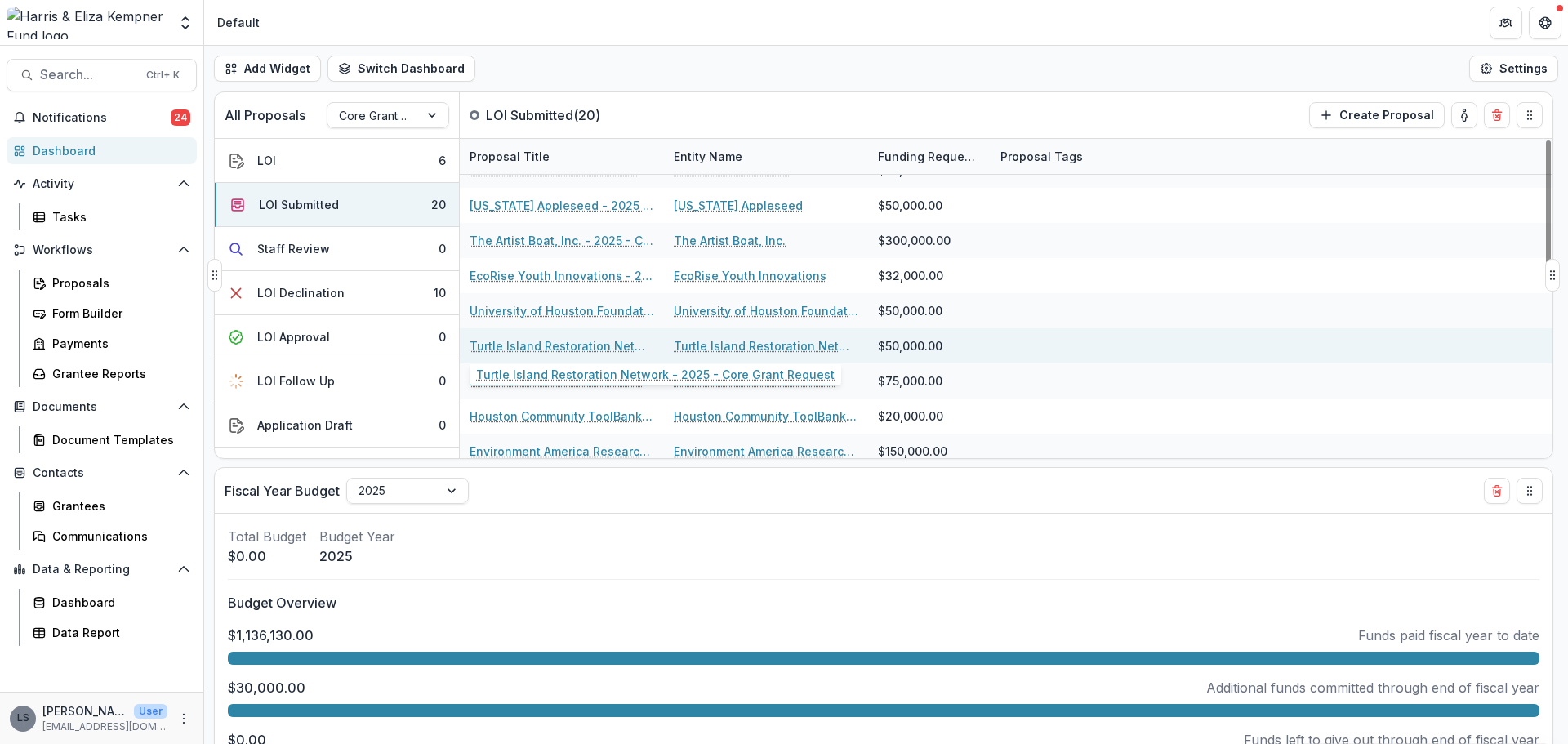
scroll to position [419, 0]
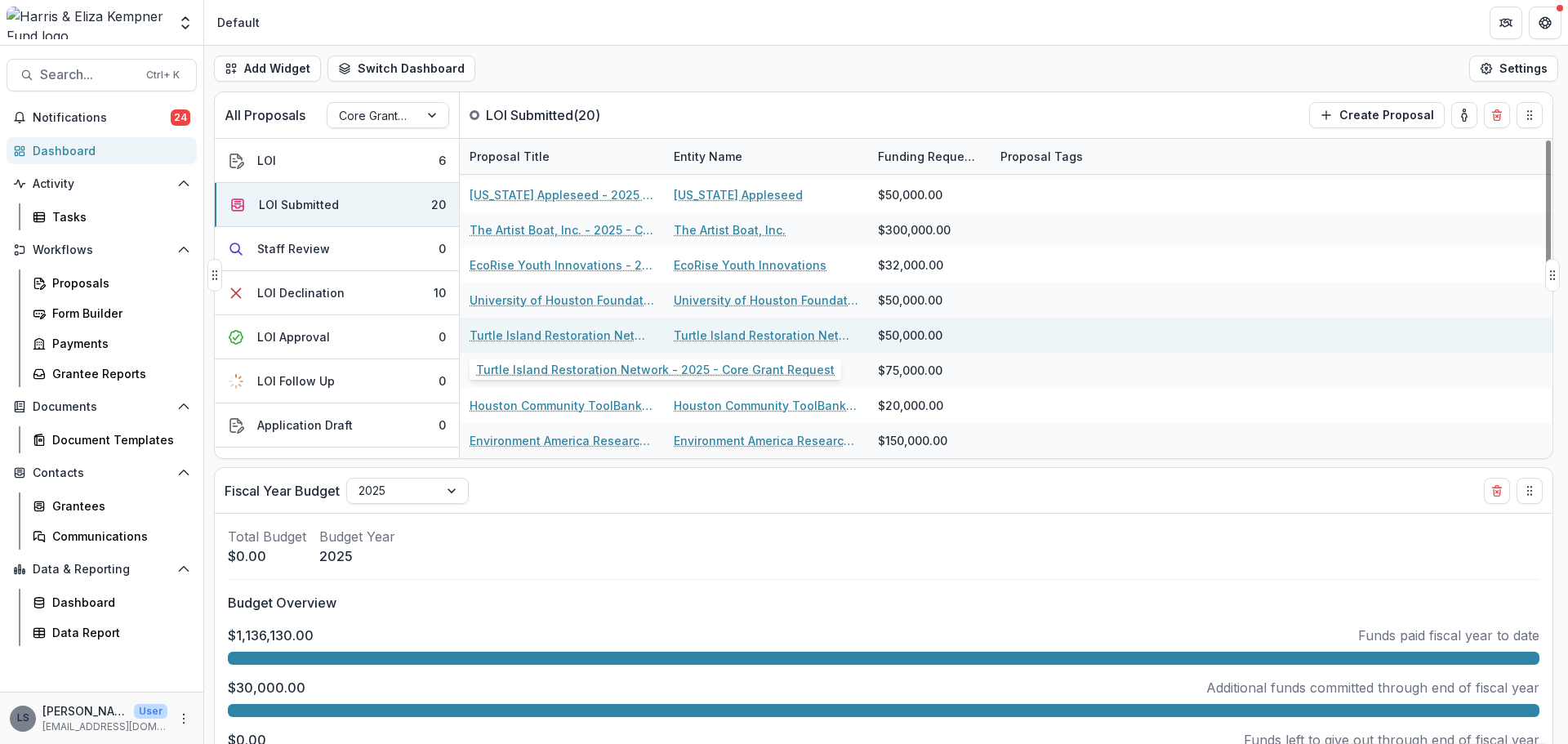
click at [573, 341] on link "Turtle Island Restoration Network - 2025 - Core Grant Request" at bounding box center [562, 335] width 184 height 17
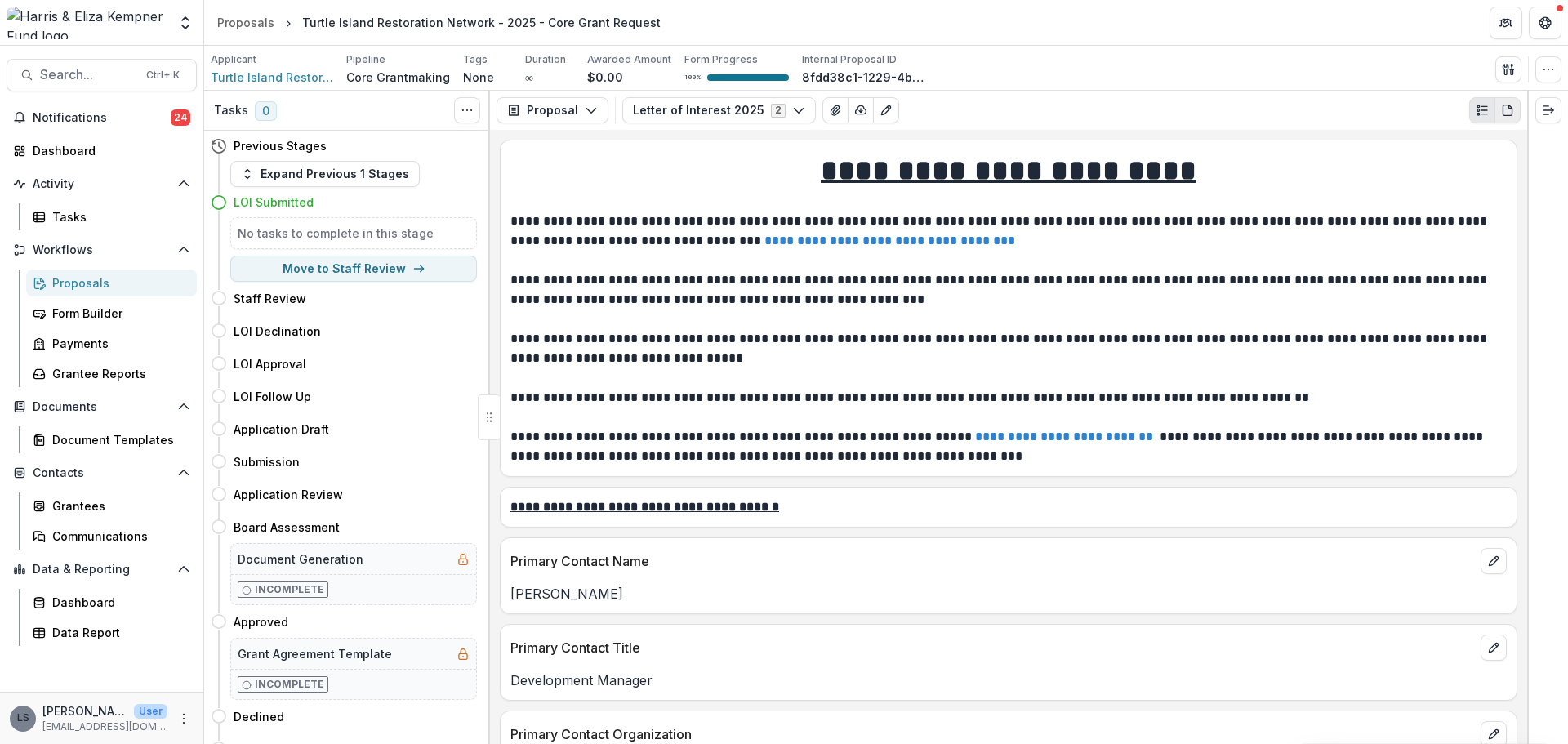
click at [1517, 115] on button "PDF view" at bounding box center [1507, 110] width 26 height 26
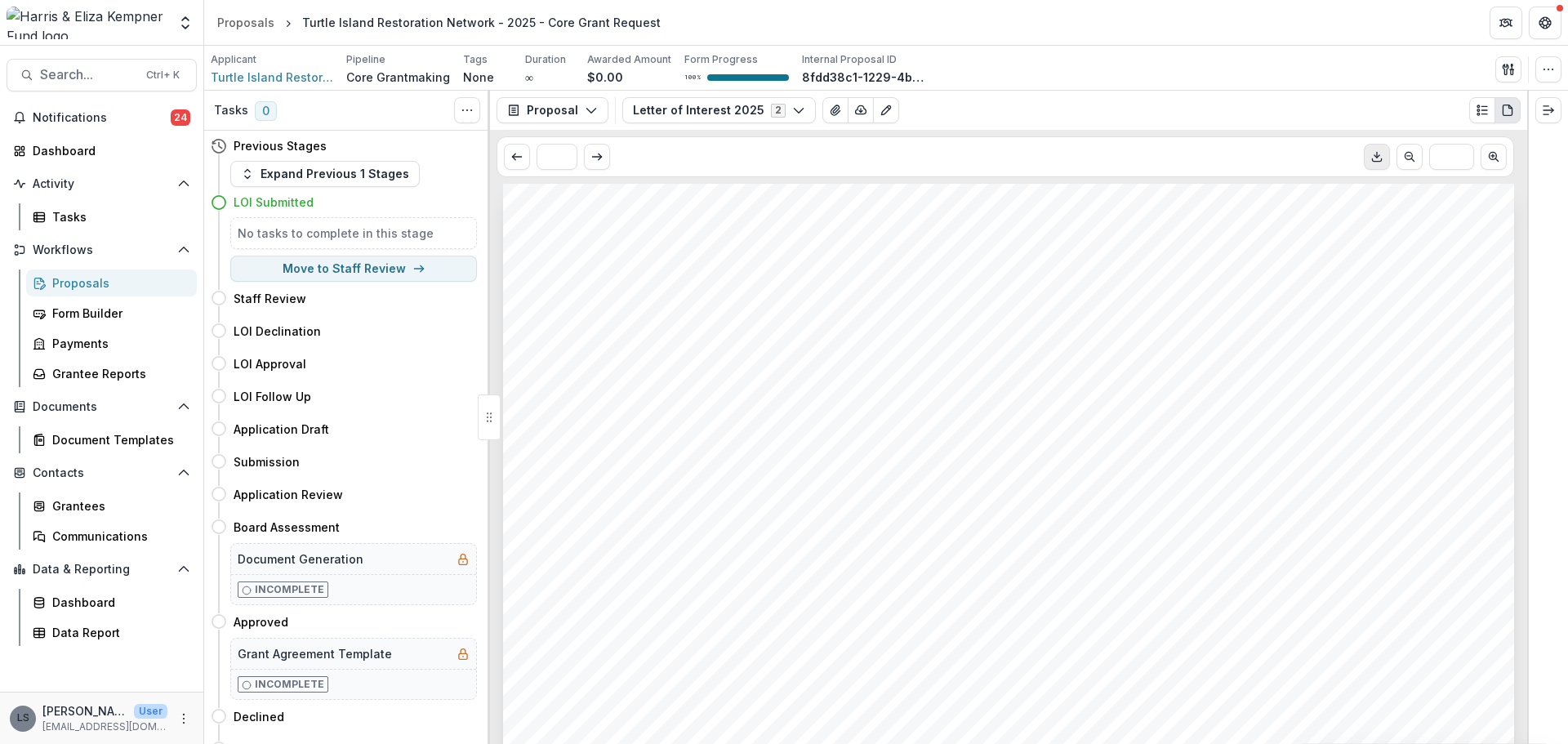
click at [1372, 164] on icon "Download PDF" at bounding box center [1377, 157] width 13 height 13
click at [78, 158] on div "Dashboard" at bounding box center [108, 150] width 151 height 17
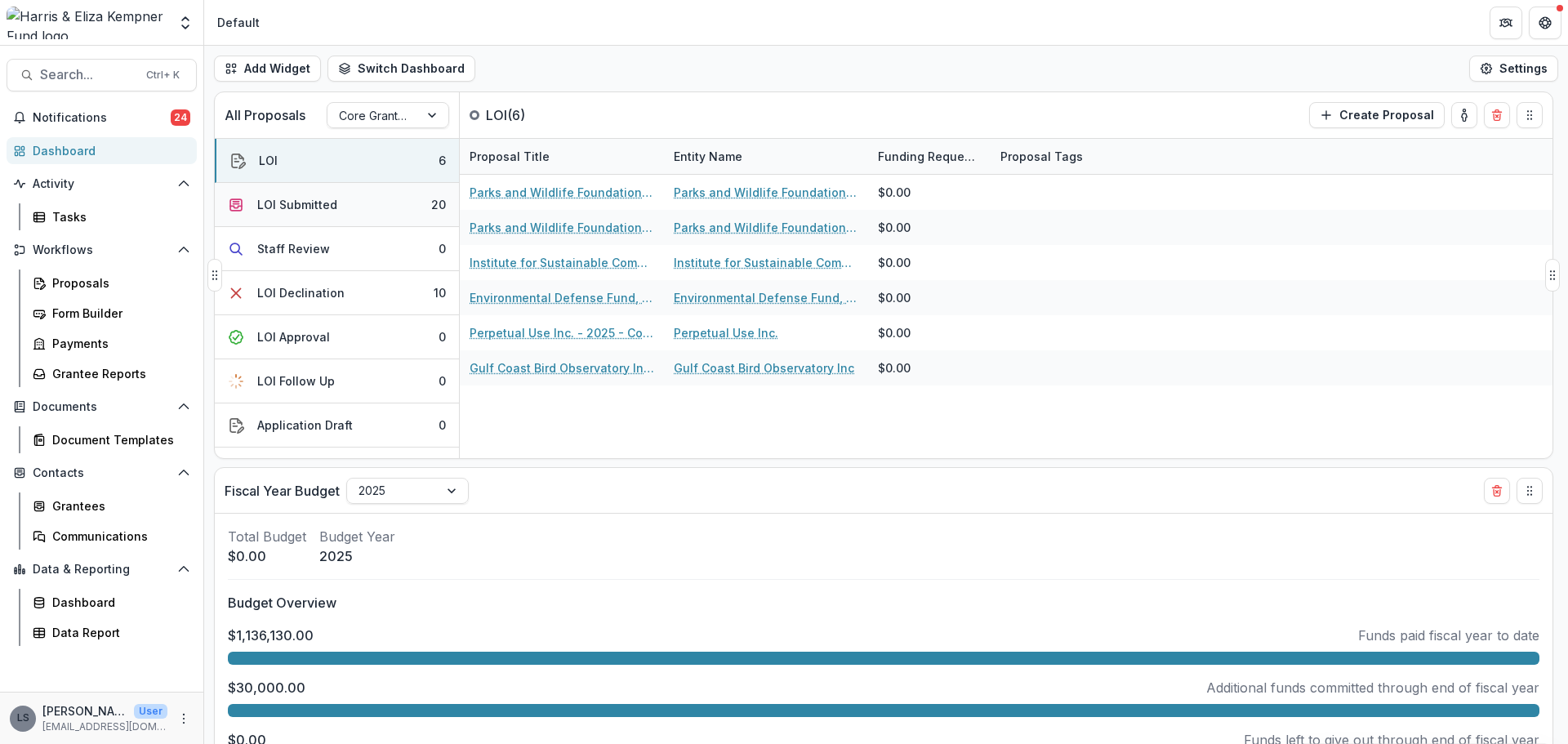
click at [334, 214] on button "LOI Submitted 20" at bounding box center [337, 204] width 244 height 44
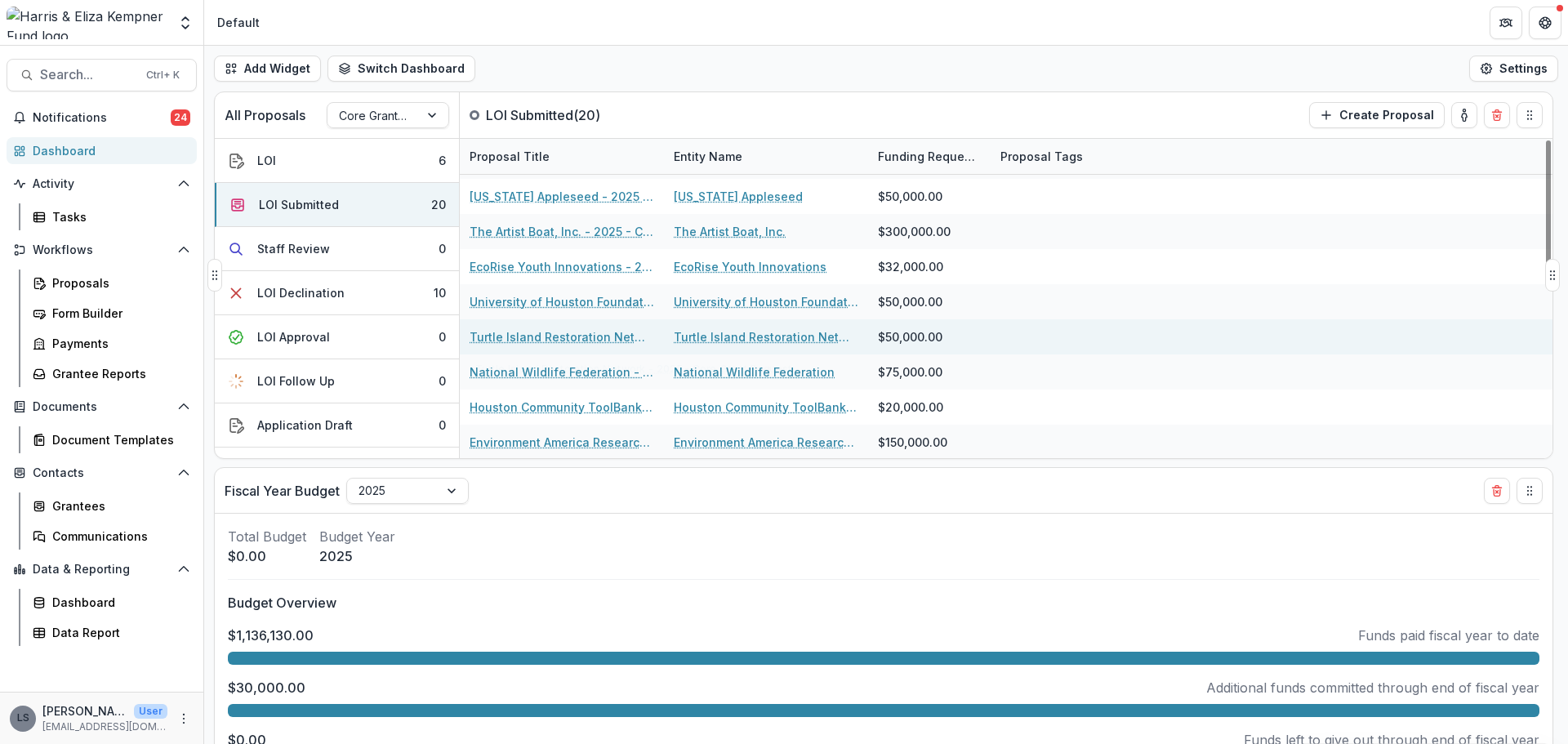
scroll to position [419, 0]
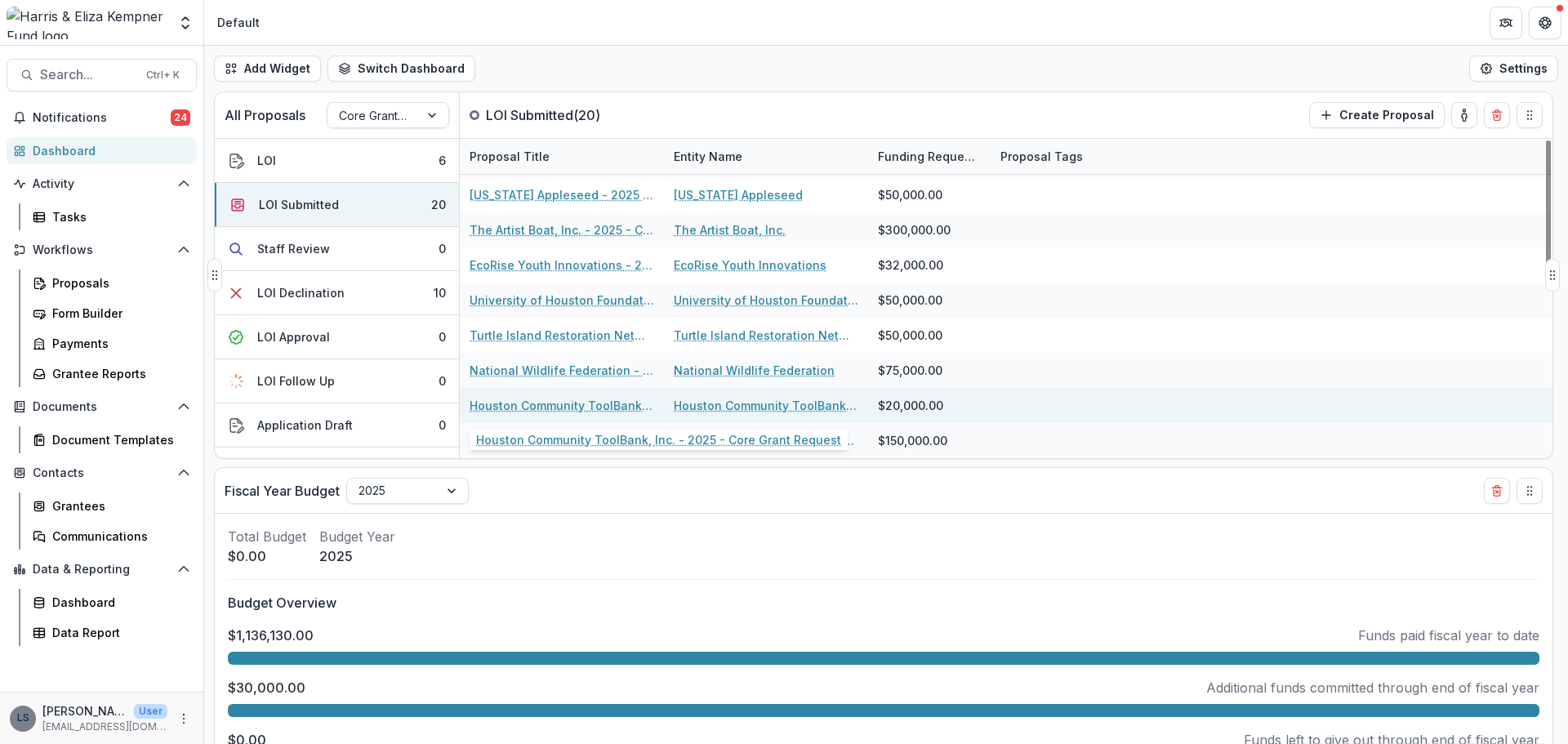
click at [589, 408] on link "Houston Community ToolBank, Inc. - 2025 - Core Grant Request" at bounding box center [562, 406] width 184 height 17
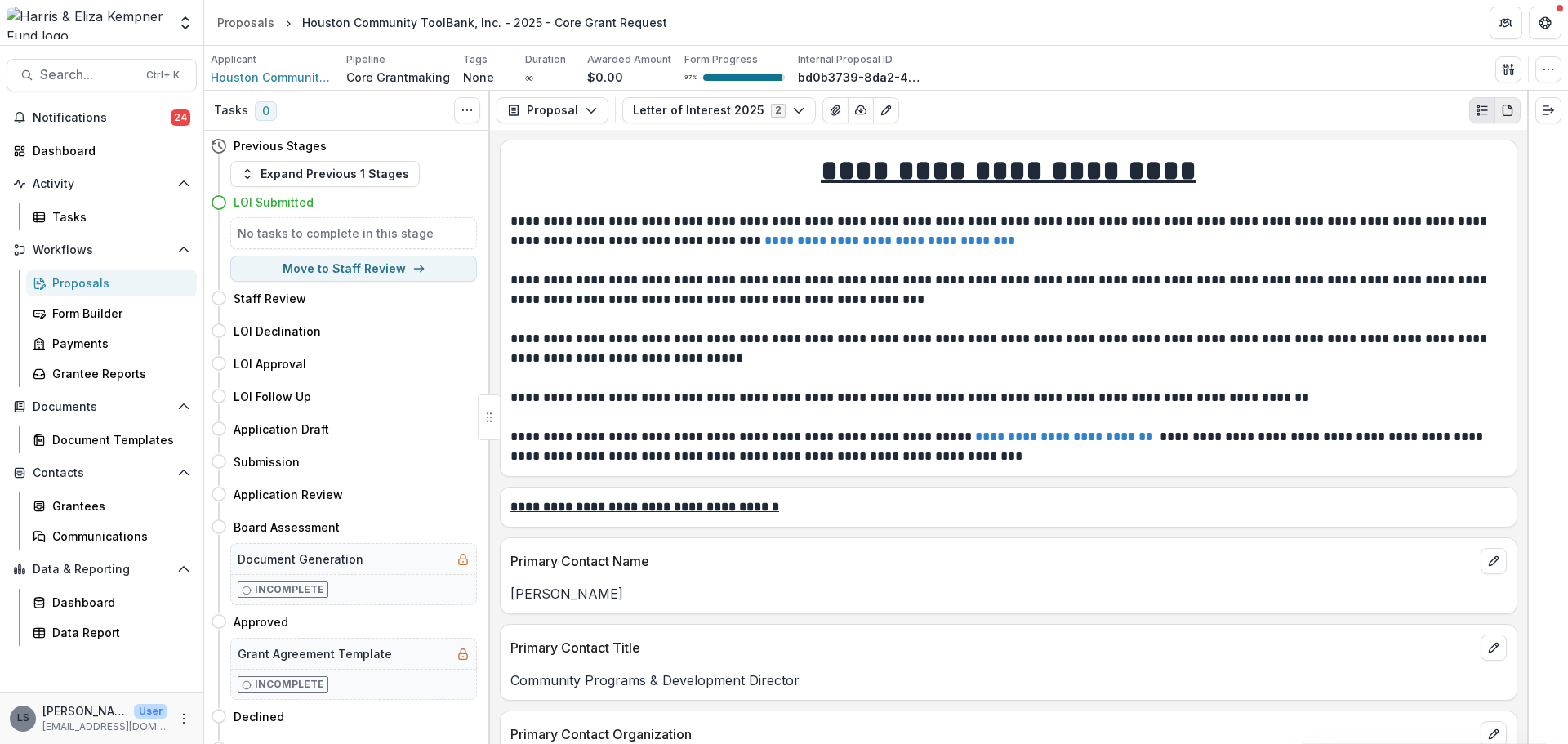
click at [1507, 108] on icon "PDF view" at bounding box center [1507, 111] width 13 height 13
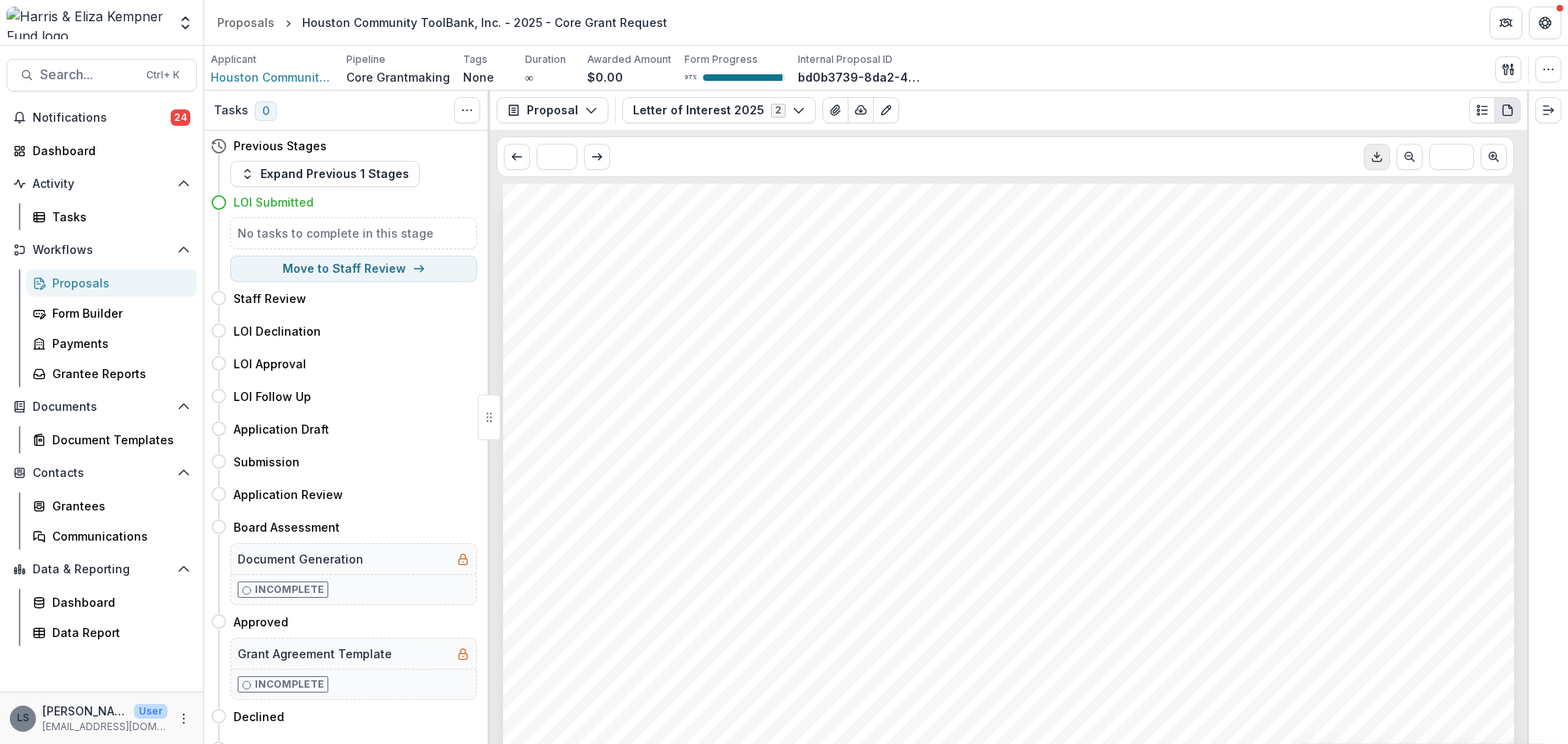
click at [1375, 162] on icon "Download PDF" at bounding box center [1377, 157] width 13 height 13
click at [57, 145] on div "Dashboard" at bounding box center [108, 150] width 151 height 17
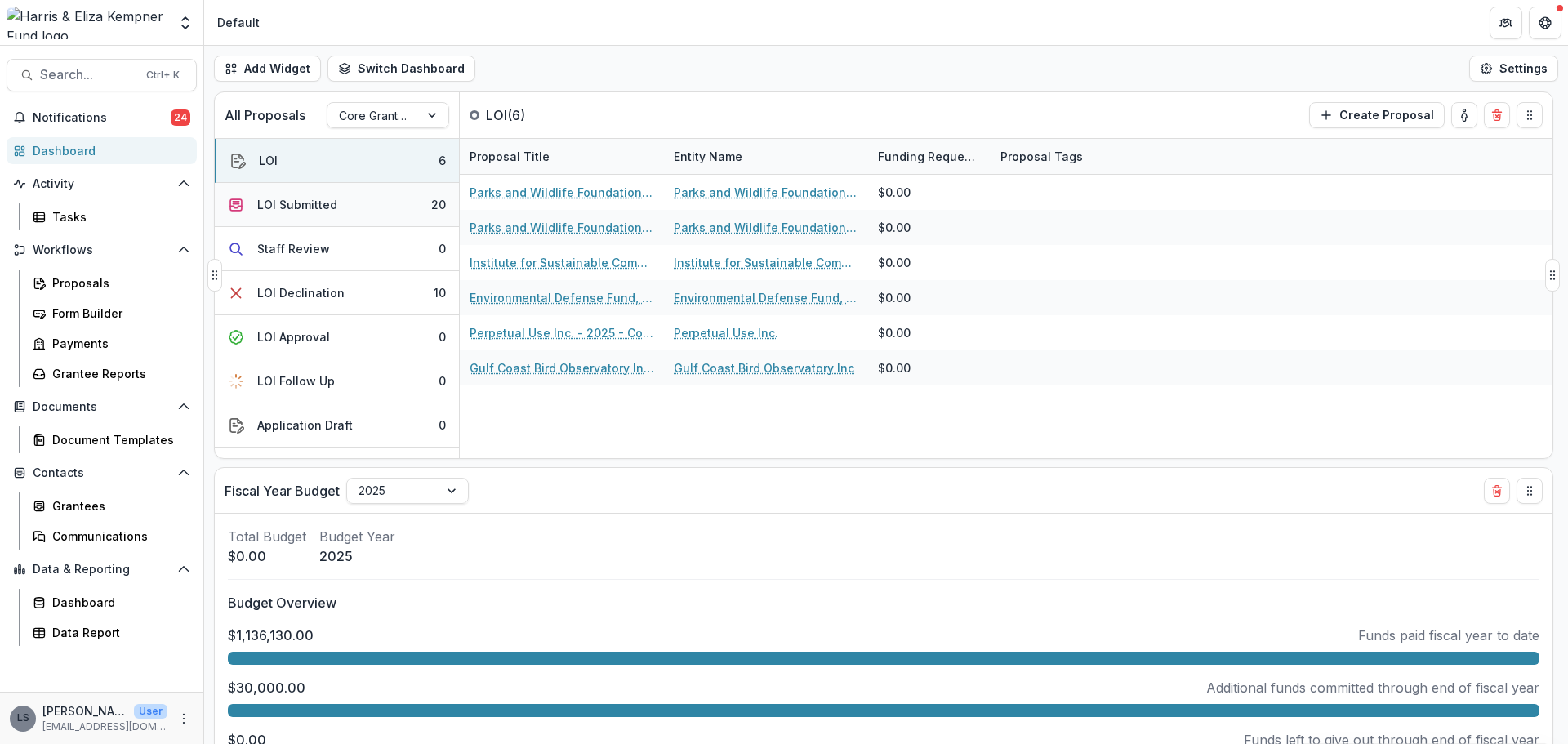
click at [337, 220] on button "LOI Submitted 20" at bounding box center [337, 204] width 244 height 44
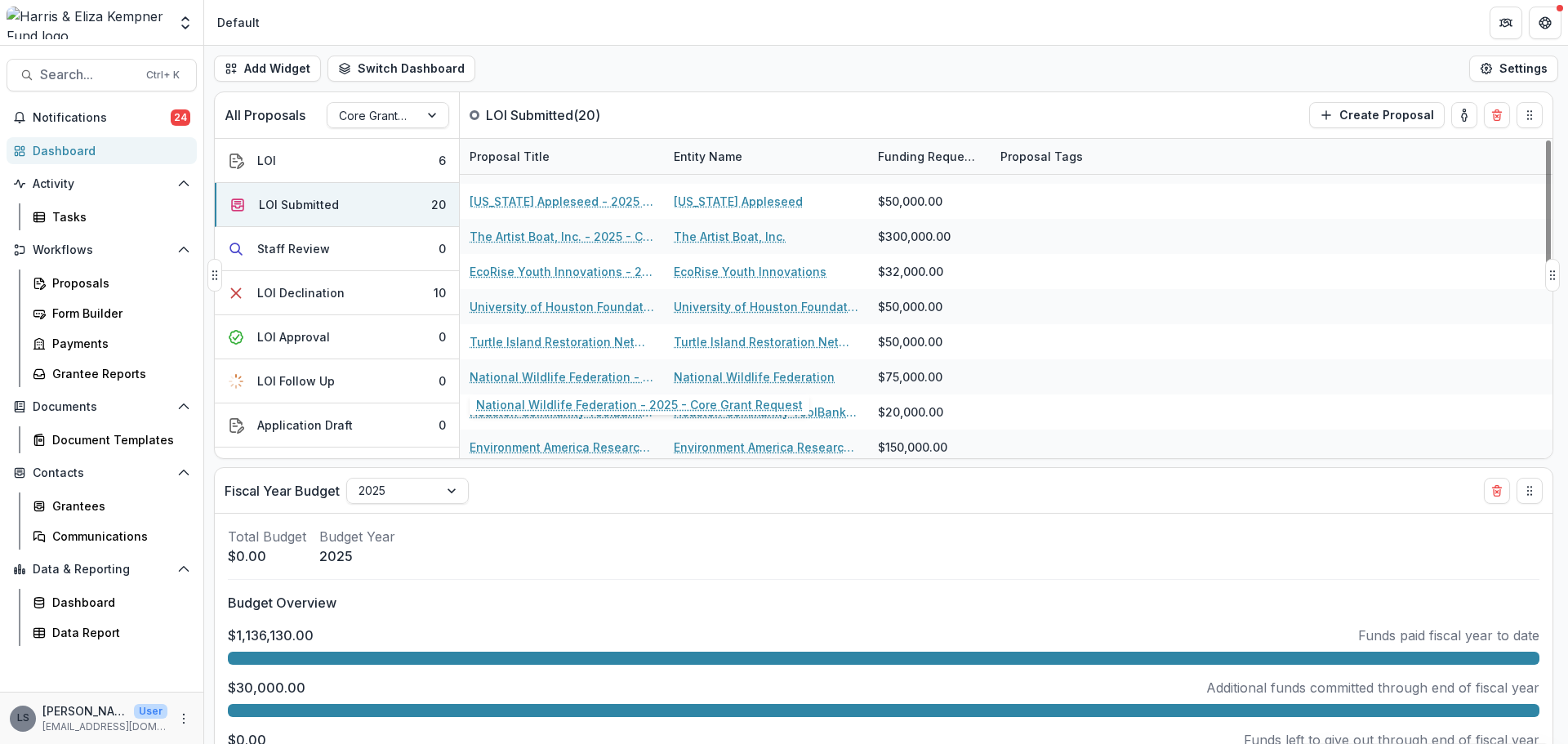
scroll to position [419, 0]
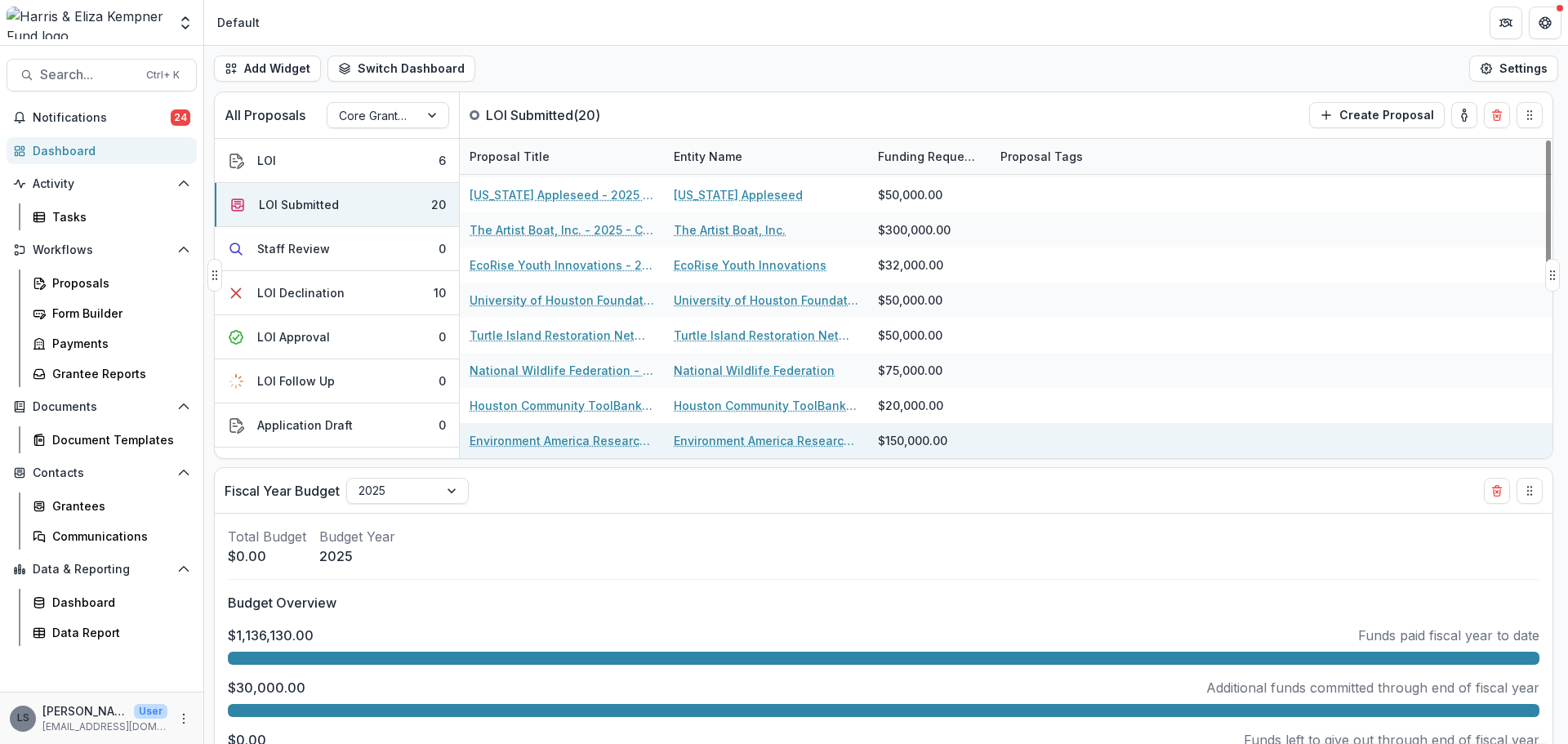
click at [563, 435] on link "Environment America Research and Policy Center dba Environment [US_STATE] Resea…" at bounding box center [562, 441] width 184 height 17
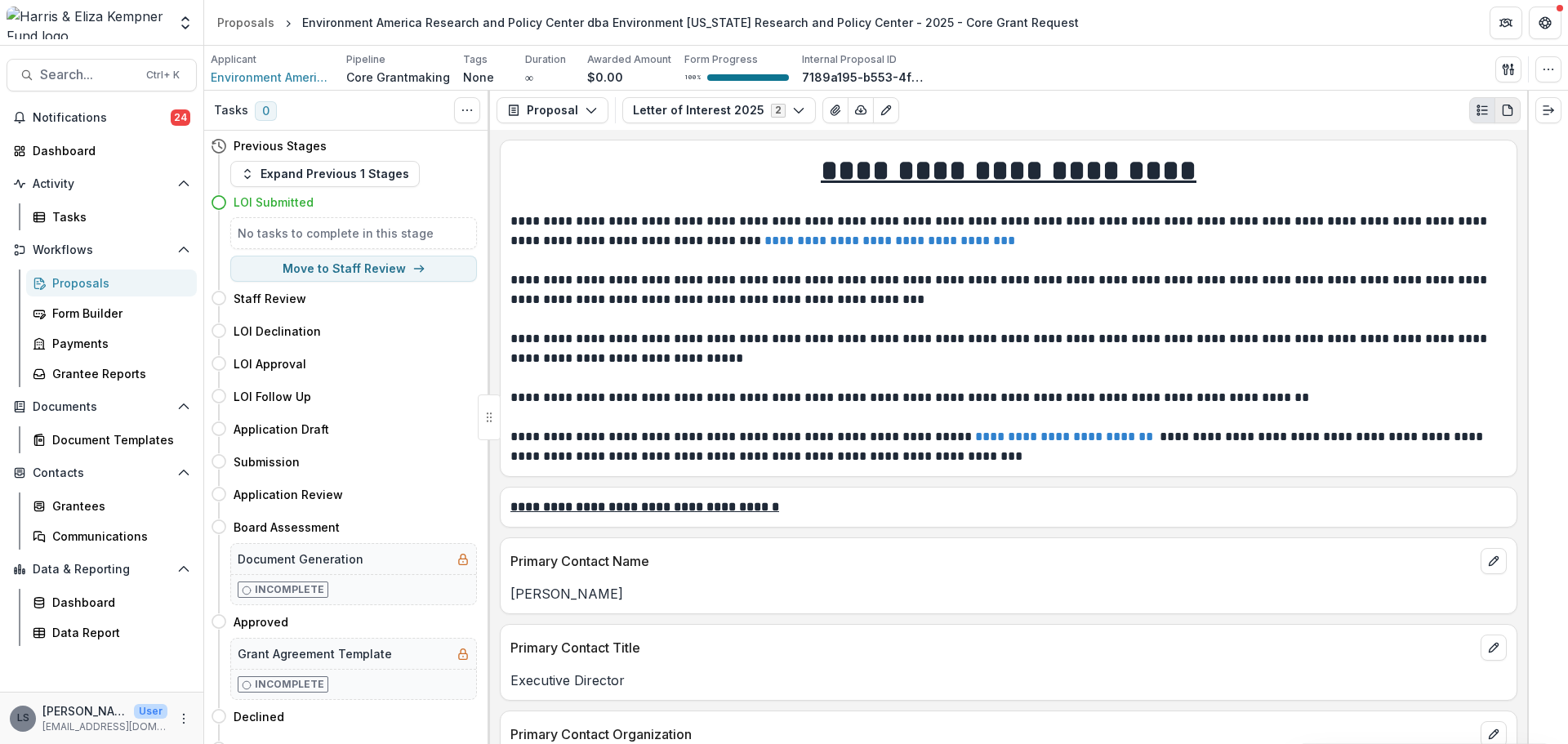
click at [1499, 105] on button "PDF view" at bounding box center [1507, 110] width 26 height 26
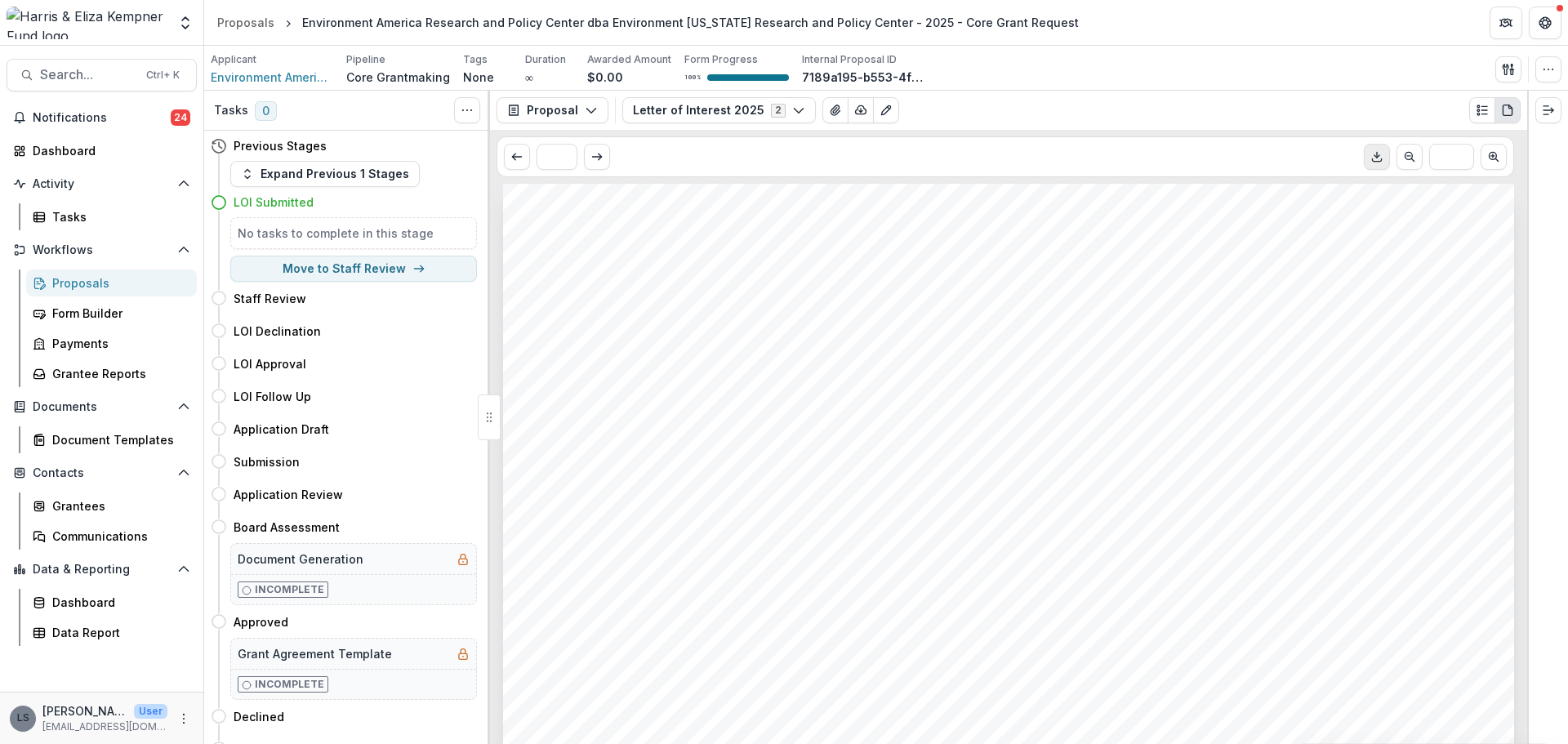
click at [1373, 164] on icon "Download PDF" at bounding box center [1377, 157] width 13 height 13
